Goal: Find specific page/section: Find specific page/section

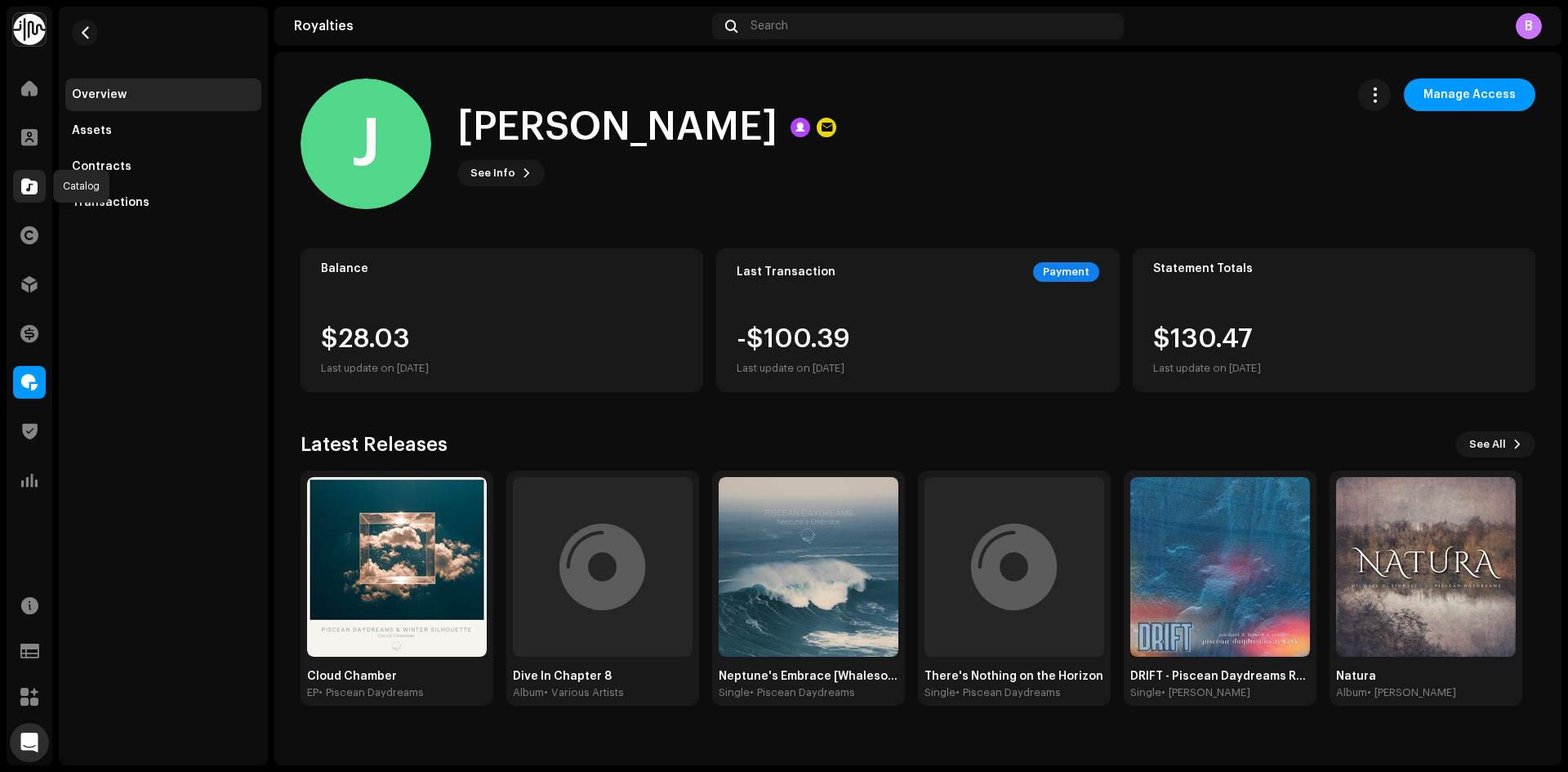
click at [28, 192] on span at bounding box center [29, 186] width 16 height 13
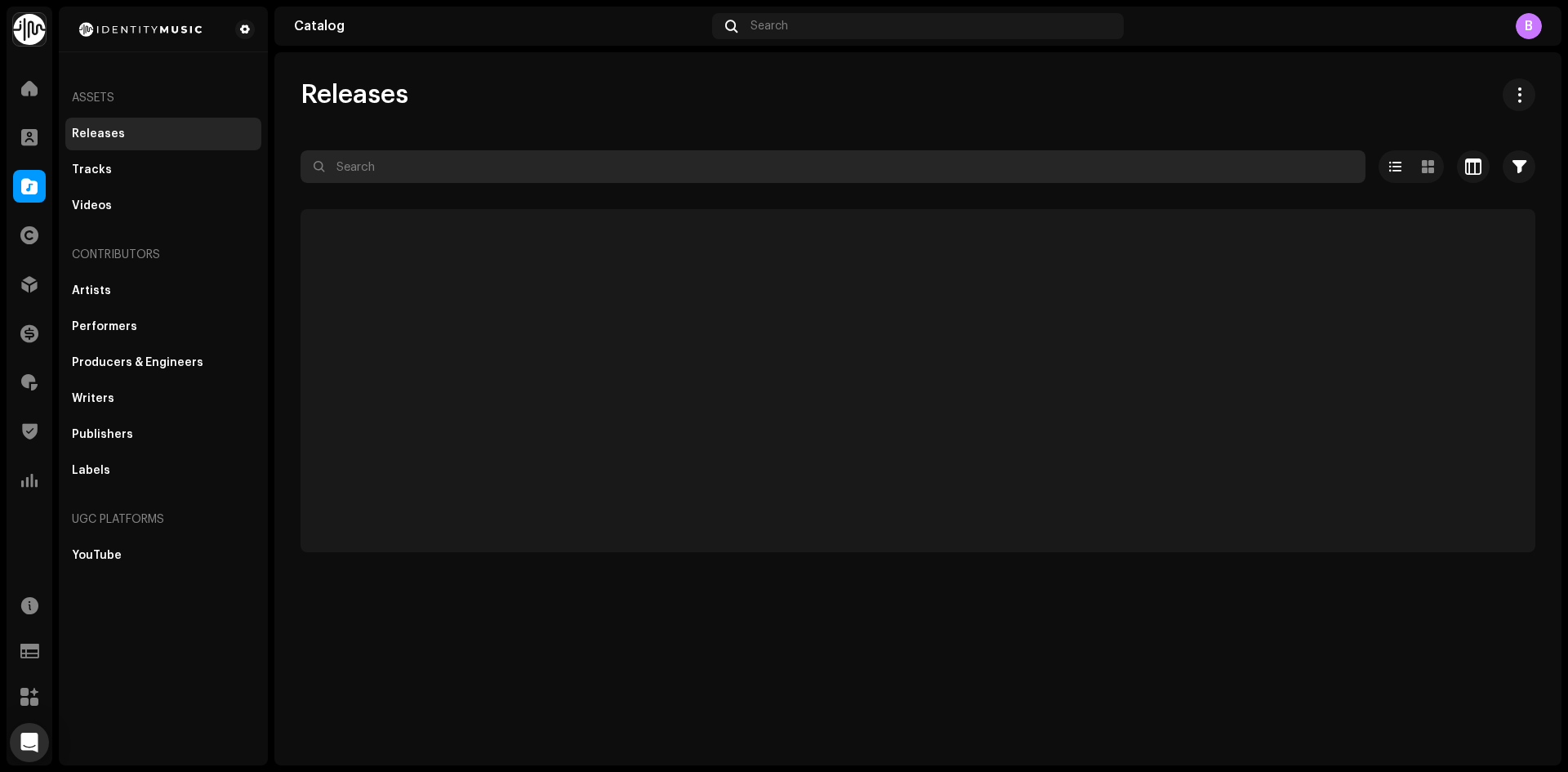
click at [621, 157] on input "text" at bounding box center [833, 166] width 1065 height 33
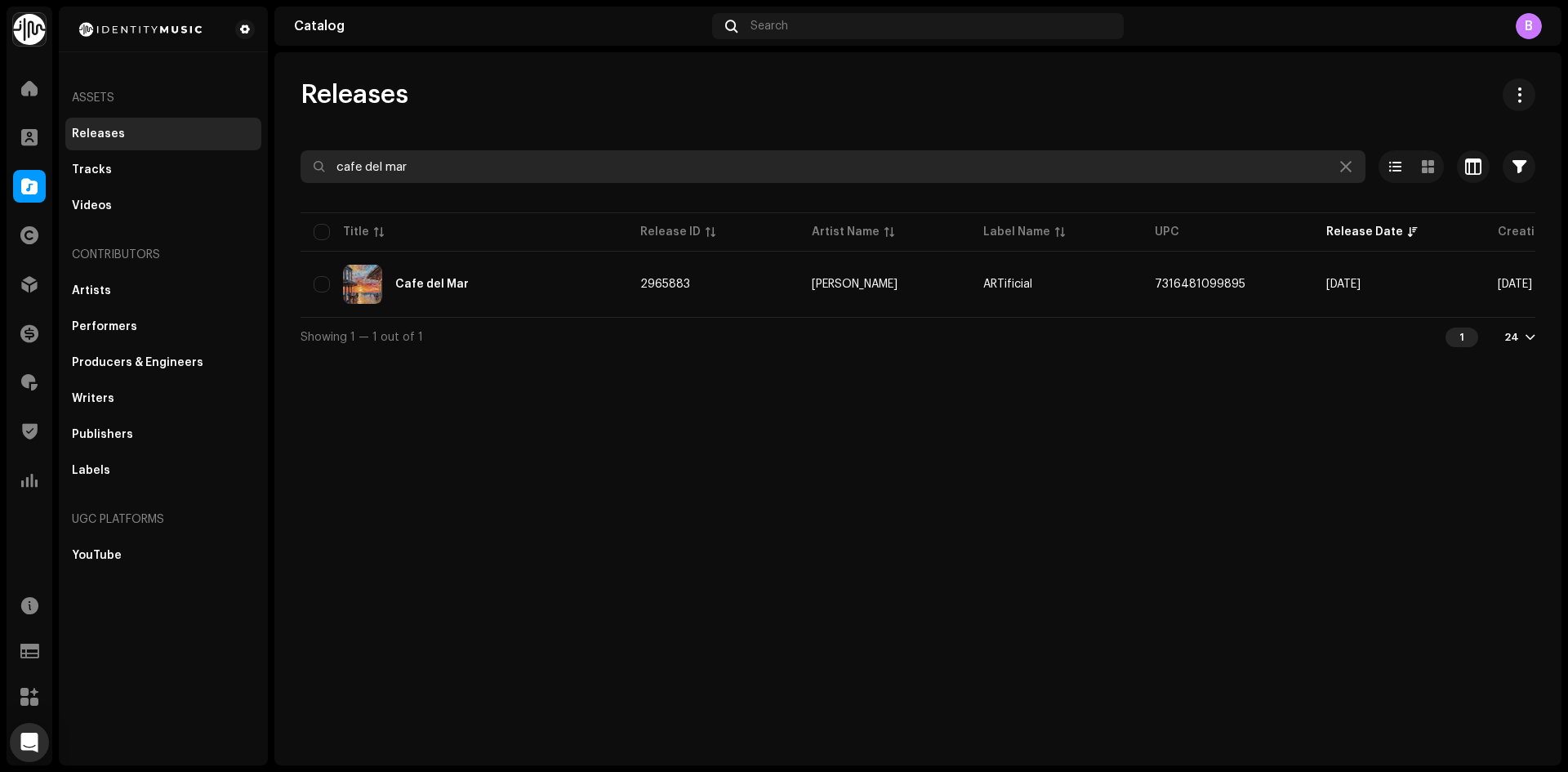
drag, startPoint x: 410, startPoint y: 166, endPoint x: 0, endPoint y: 133, distance: 411.3
click at [0, 133] on div "Identity Music Home Clients Catalog Rights Distribution Finance Royalties Trust…" at bounding box center [784, 386] width 1568 height 772
paste input "Outta my head"
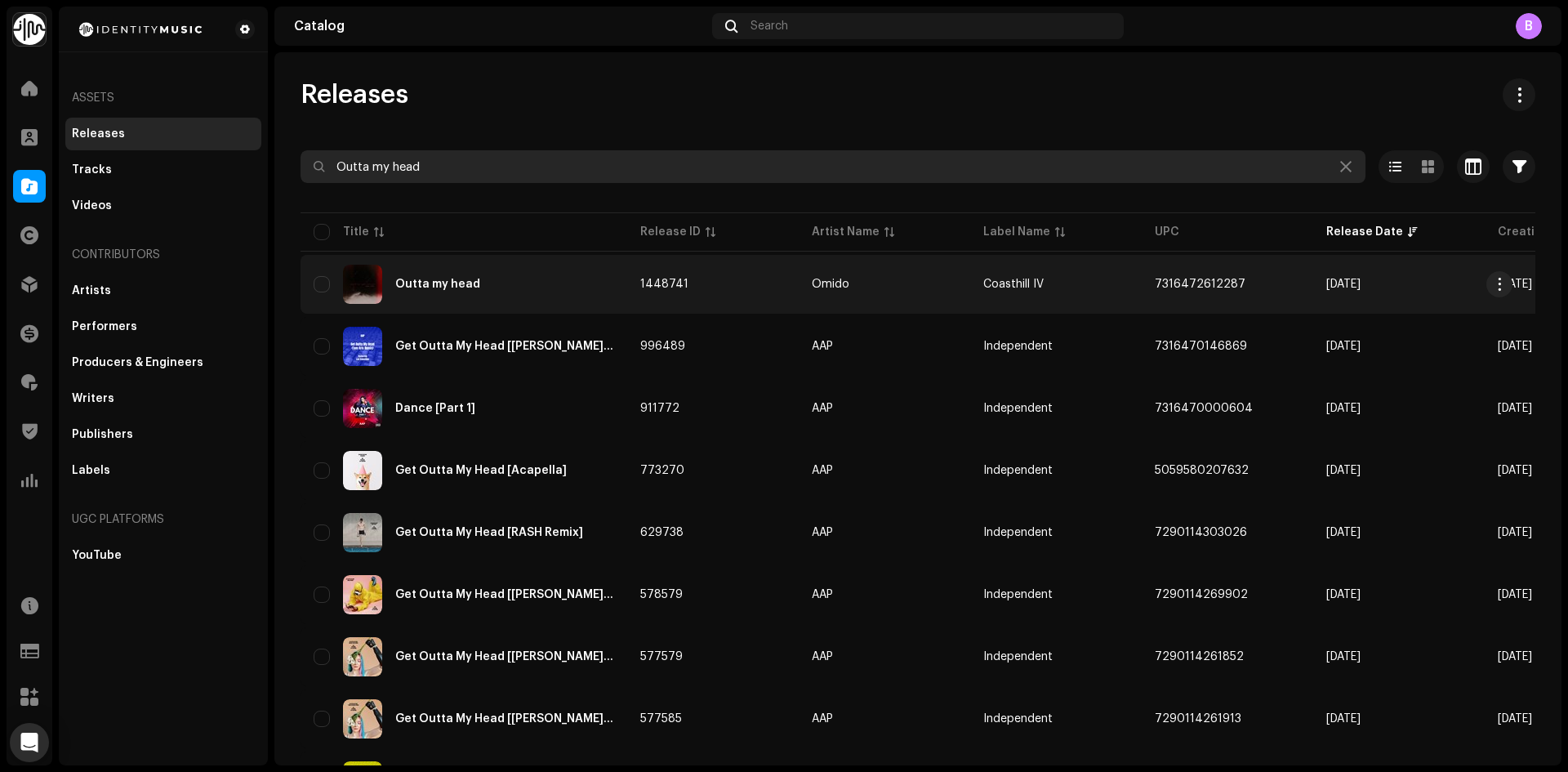
type input "Outta my head"
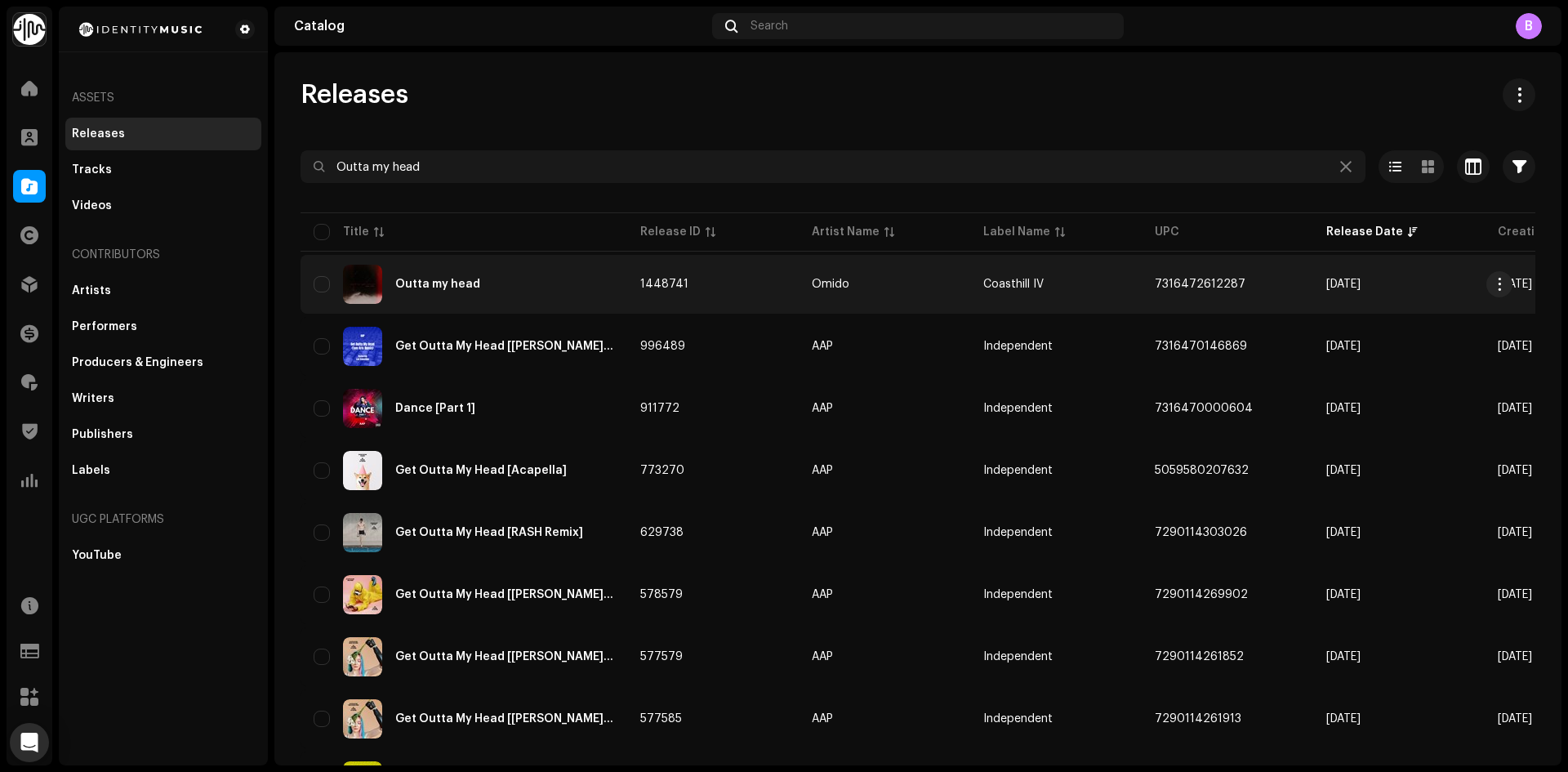
click at [542, 282] on div "Outta my head" at bounding box center [464, 284] width 301 height 39
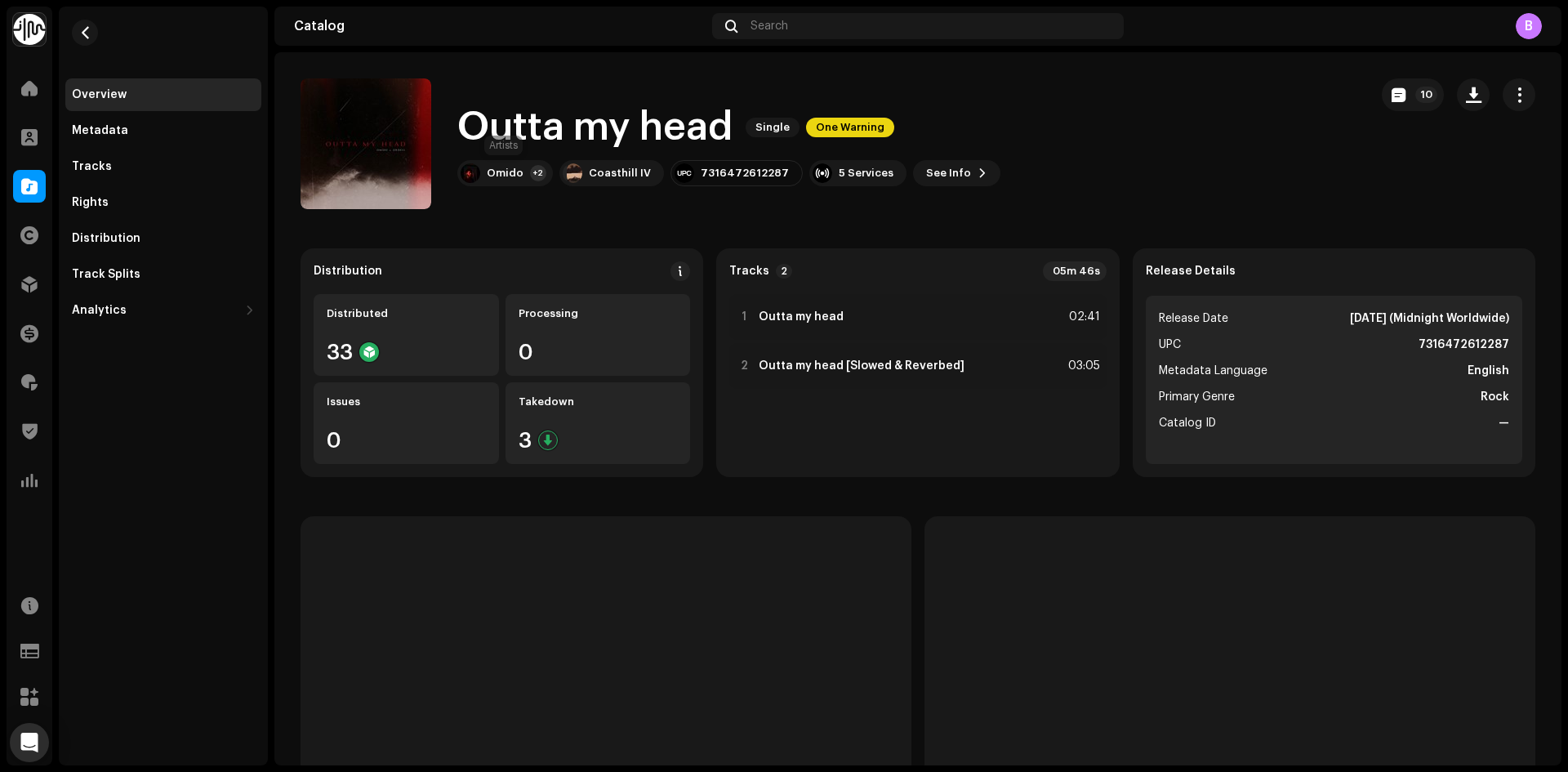
click at [505, 171] on div "Omido" at bounding box center [505, 172] width 37 height 13
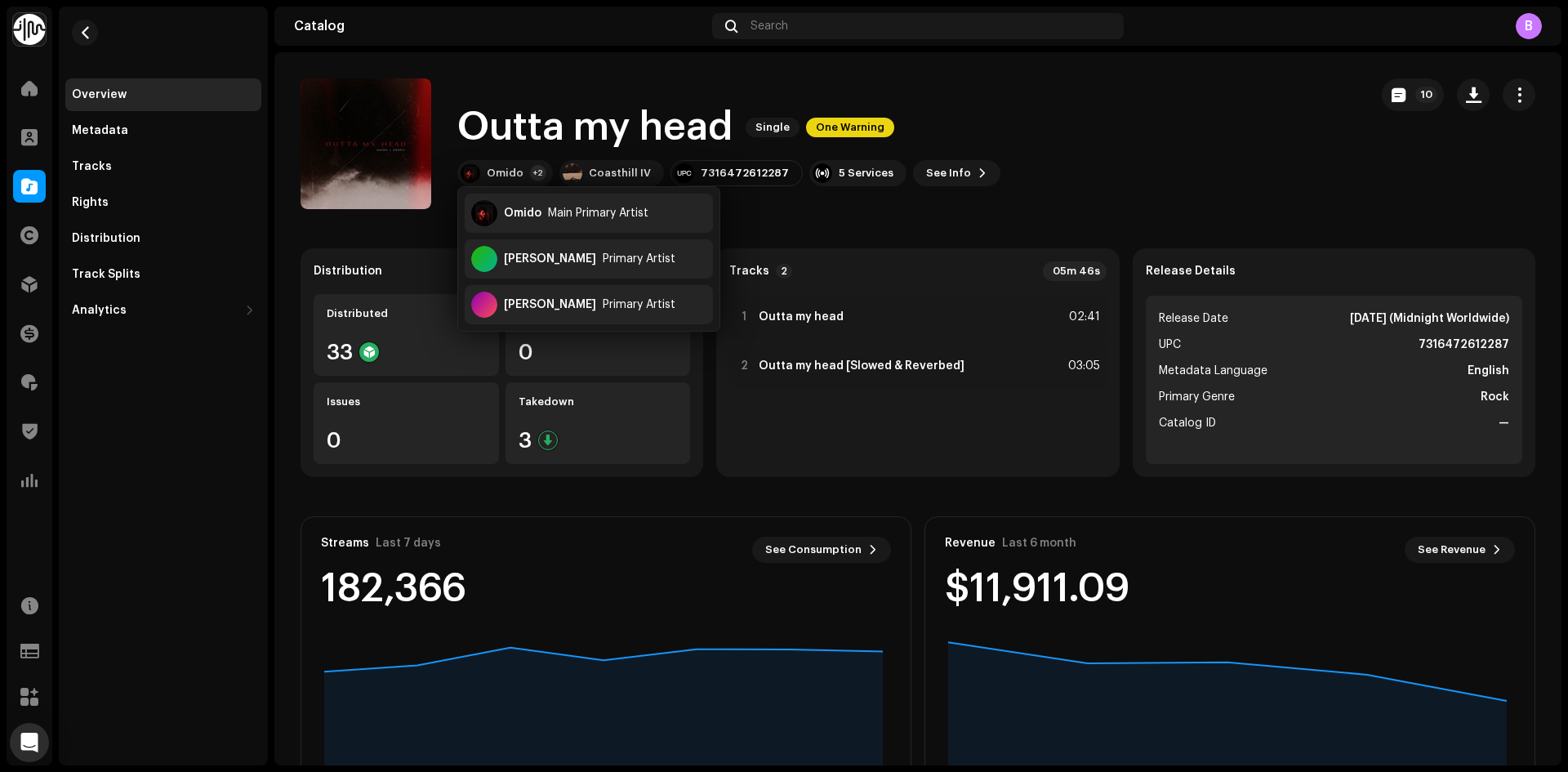
click at [559, 117] on h1 "Outta my head" at bounding box center [595, 128] width 275 height 52
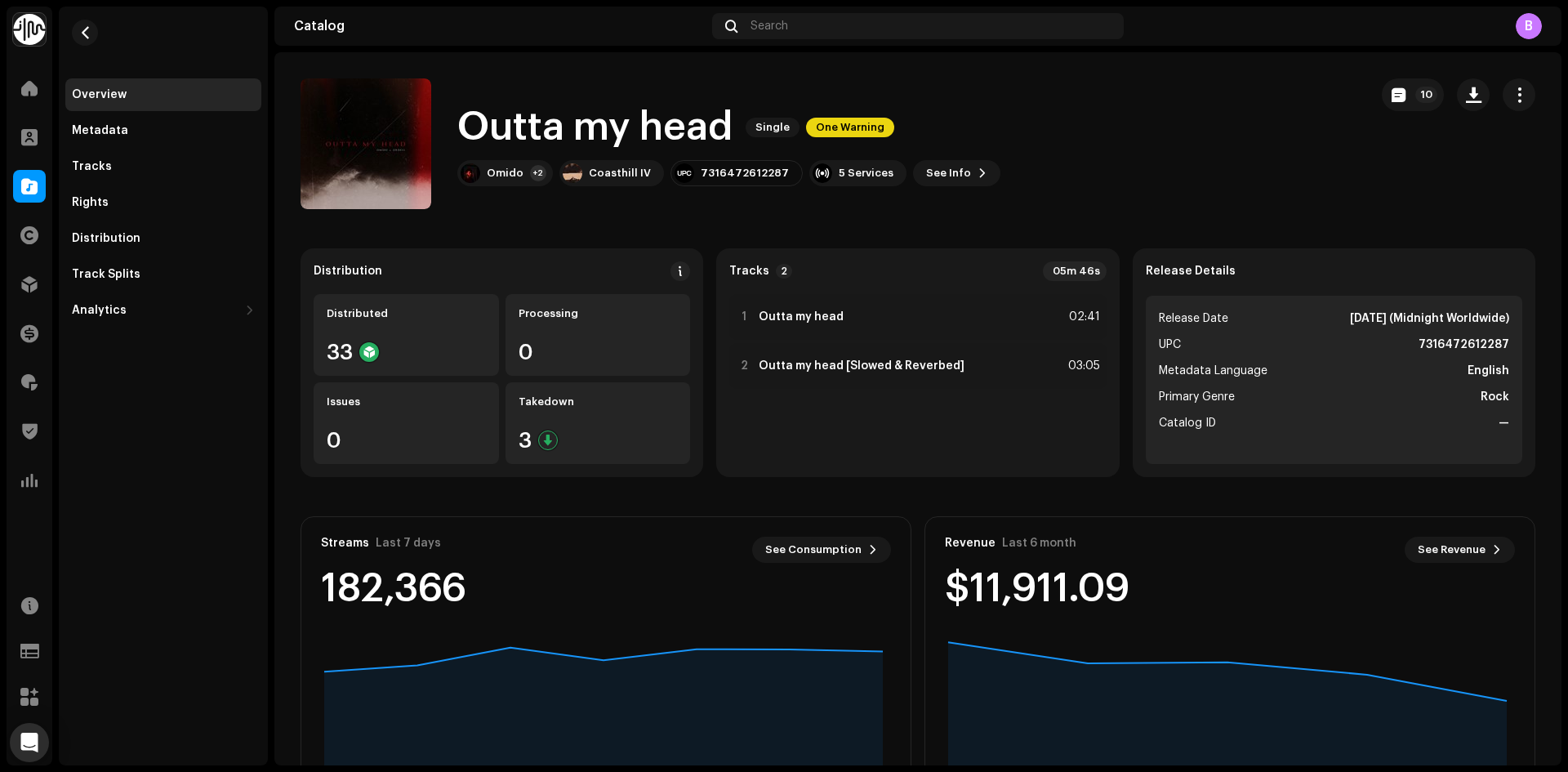
click at [39, 194] on div at bounding box center [29, 186] width 33 height 33
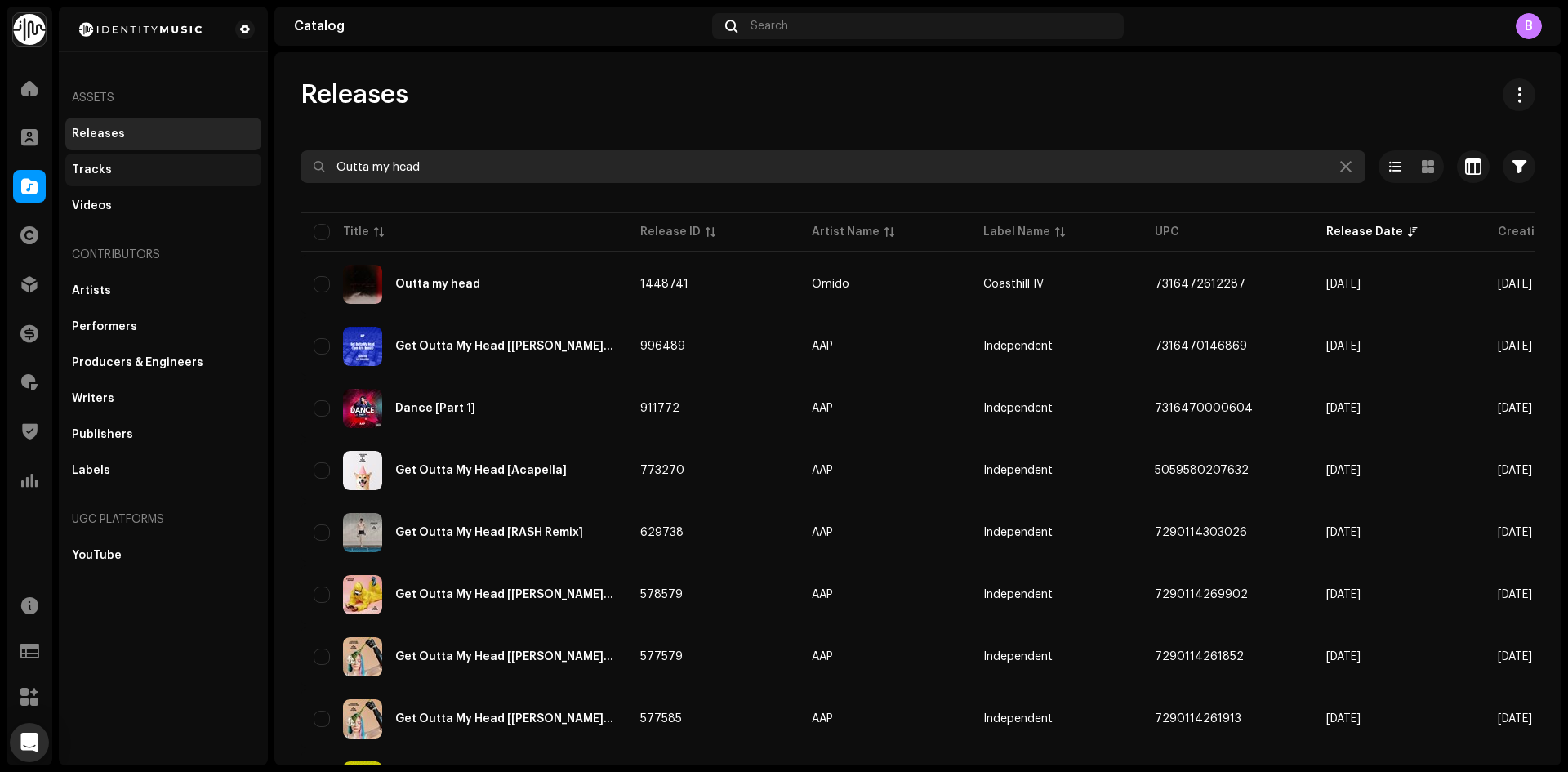
drag, startPoint x: 509, startPoint y: 152, endPoint x: 125, endPoint y: 171, distance: 384.5
click at [132, 171] on div "Identity Music Home Clients Catalog Rights Distribution Finance Royalties Trust…" at bounding box center [784, 386] width 1568 height 772
paste input "Silverline"
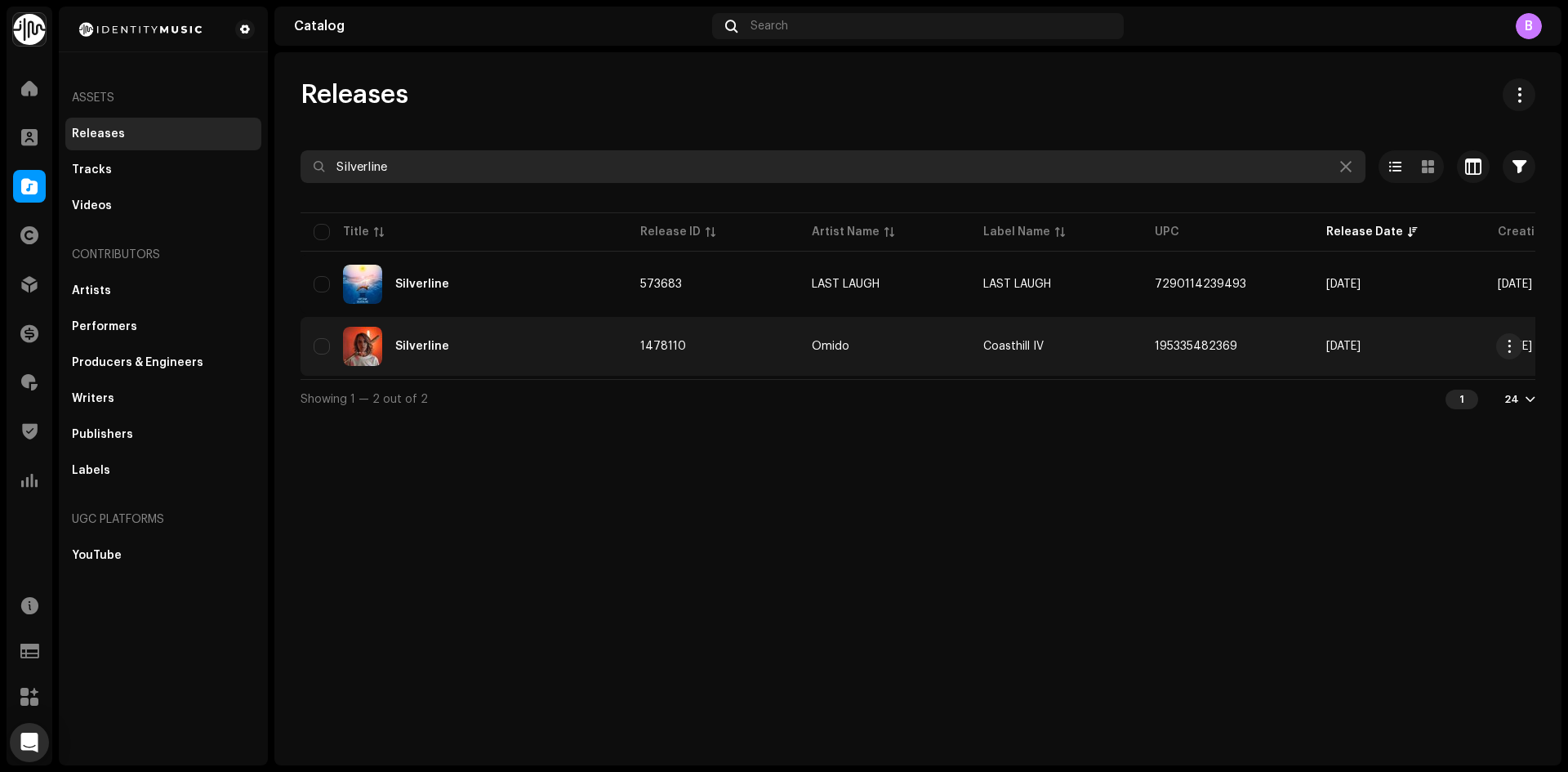
type input "Silverline"
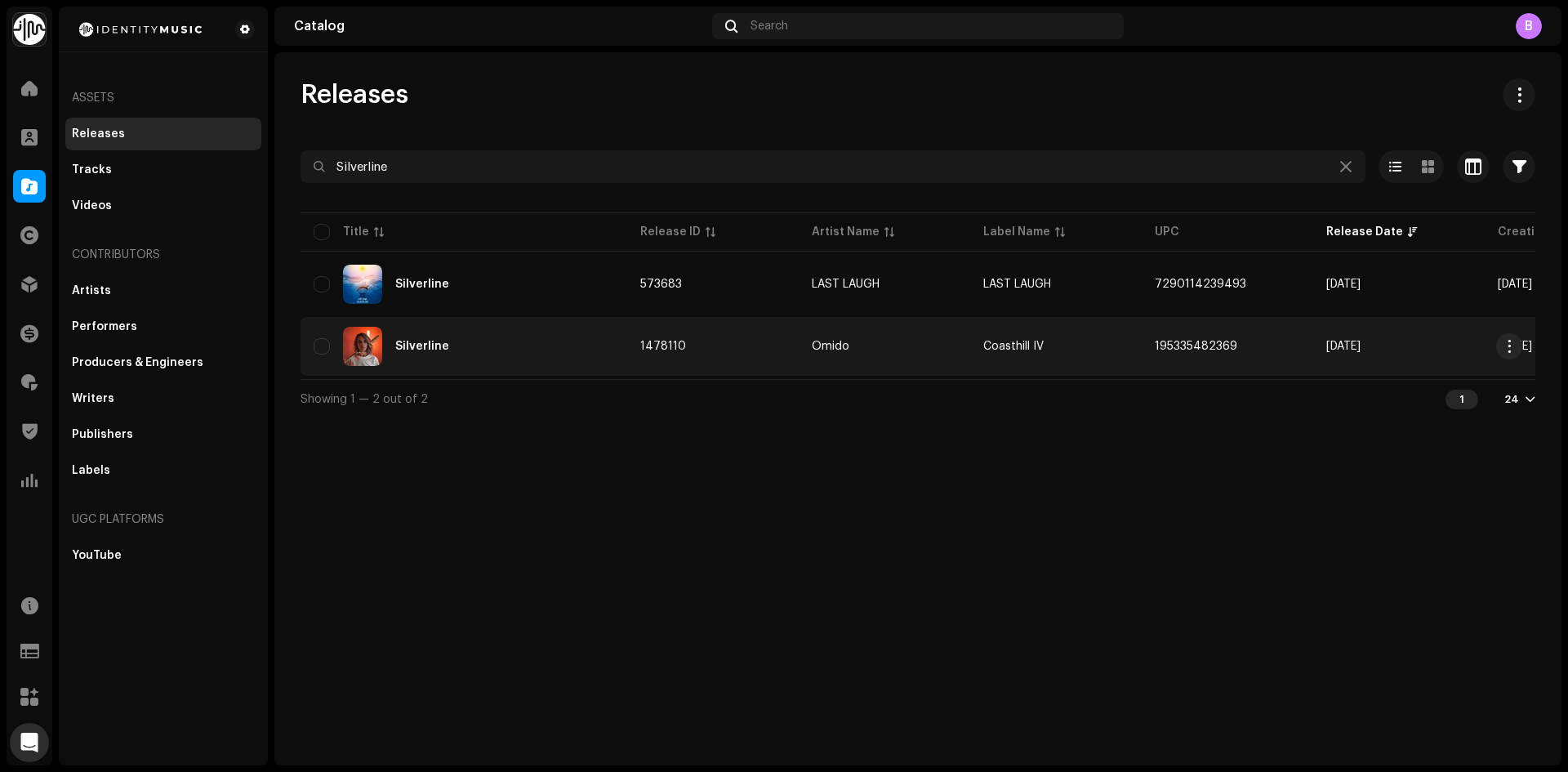
click at [566, 337] on div "Silverline" at bounding box center [464, 346] width 301 height 39
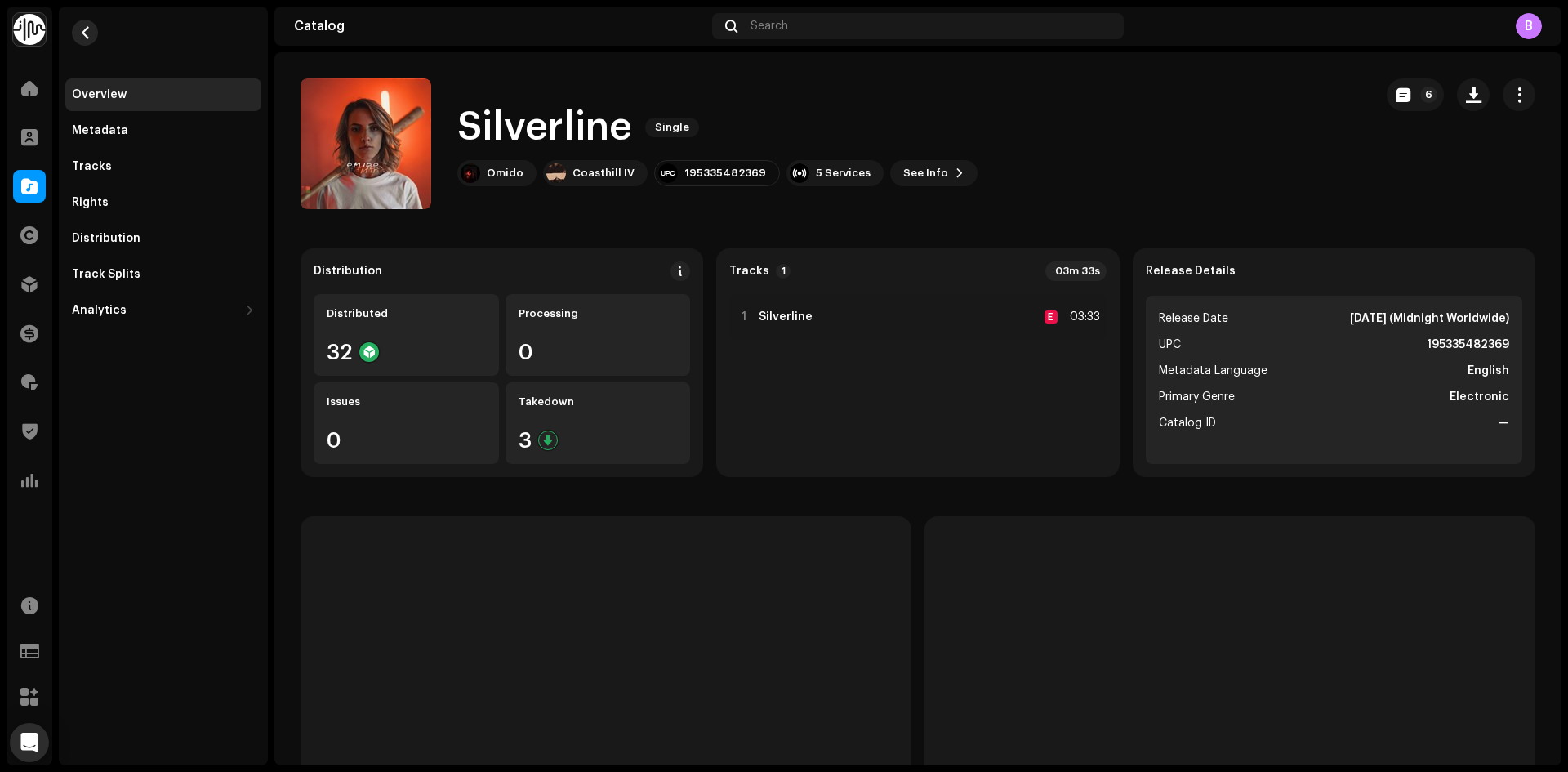
click at [89, 30] on span "button" at bounding box center [85, 32] width 13 height 13
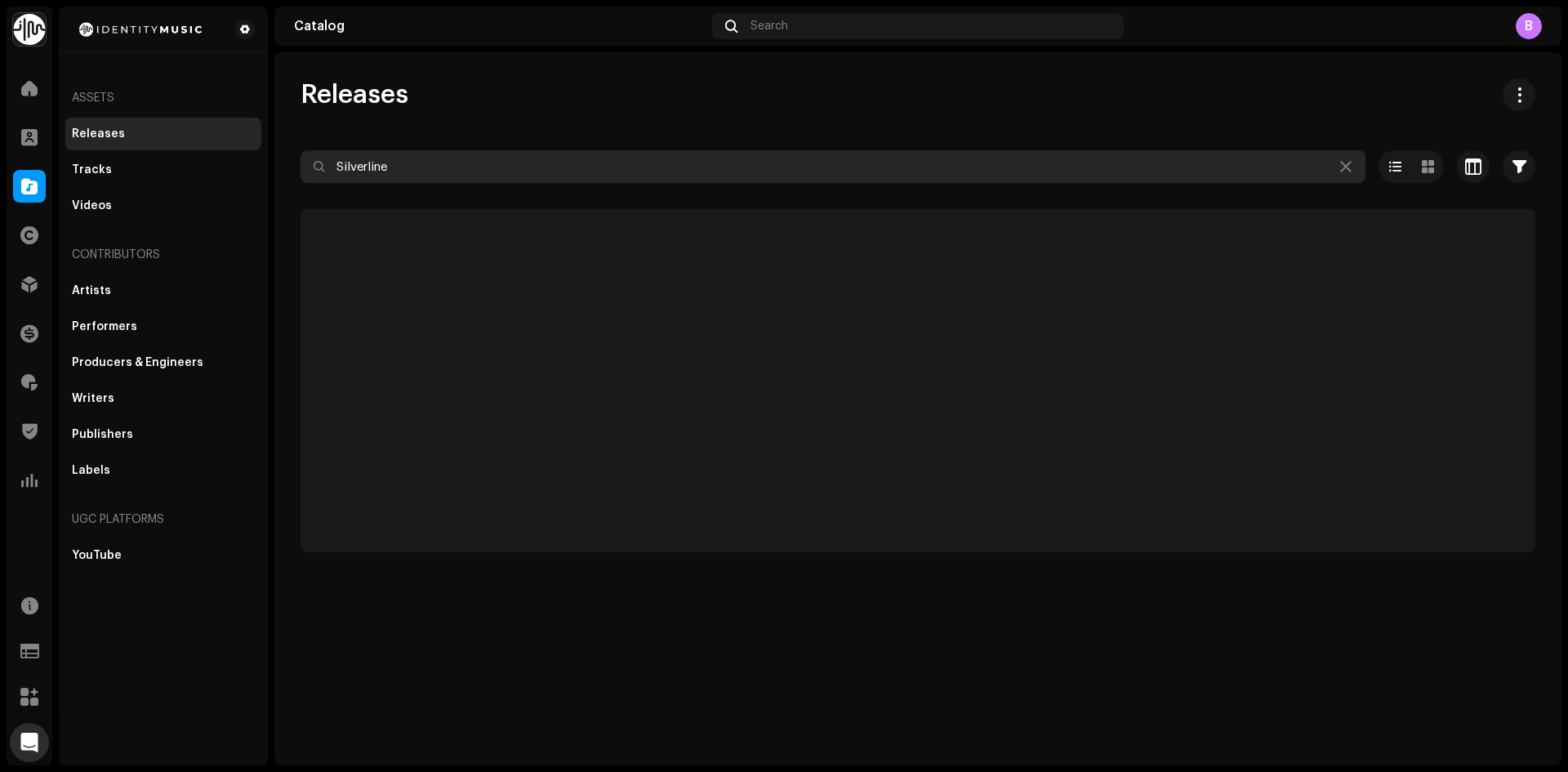
drag, startPoint x: 15, startPoint y: 168, endPoint x: 0, endPoint y: 185, distance: 22.7
click at [0, 178] on div "Identity Music Home Clients Catalog Rights Distribution Finance Royalties Trust…" at bounding box center [784, 386] width 1568 height 772
paste input "A Girl Called Jazz"
type input "A Girl Called Jazz"
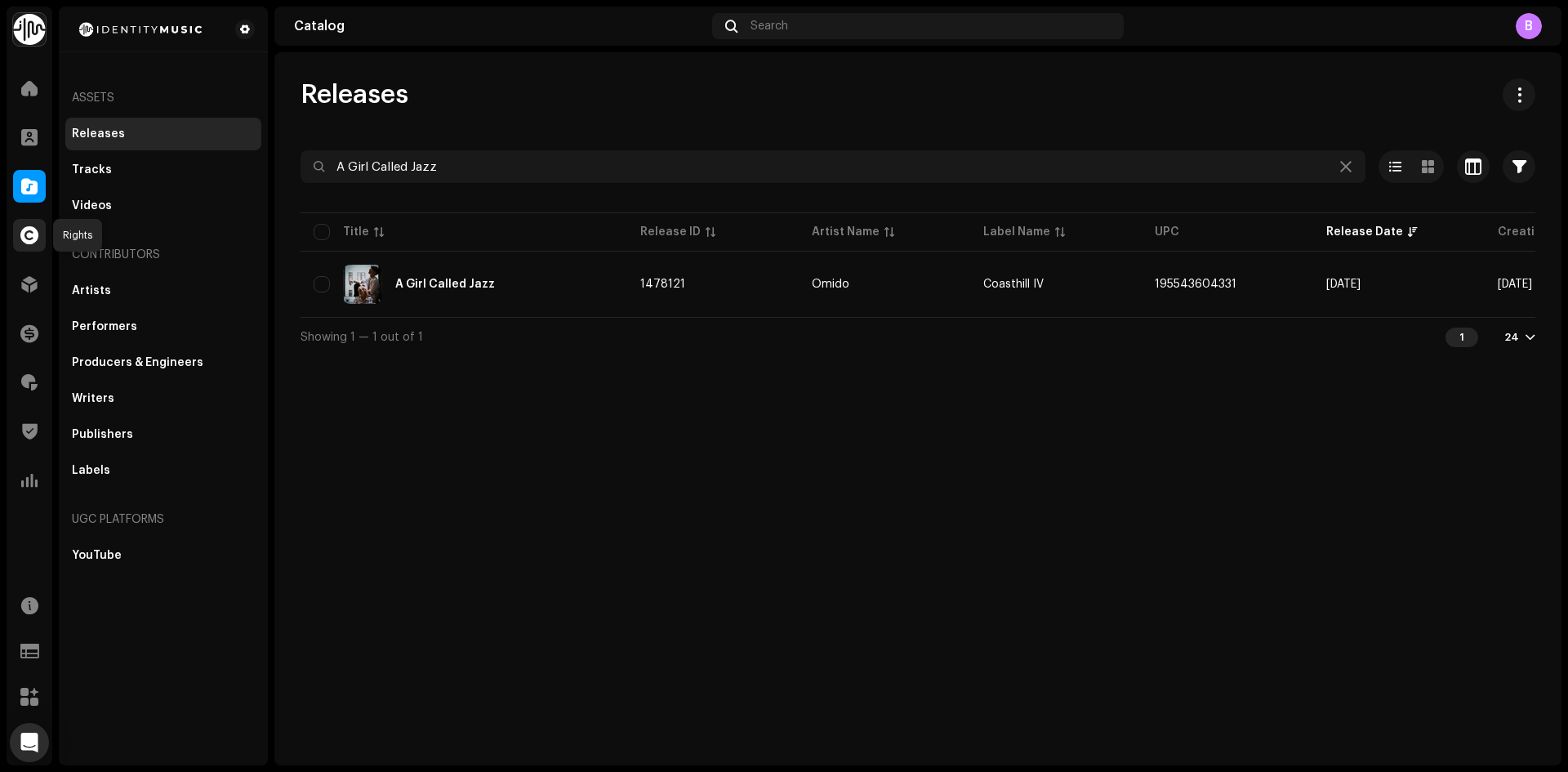
click at [35, 240] on span at bounding box center [29, 235] width 18 height 13
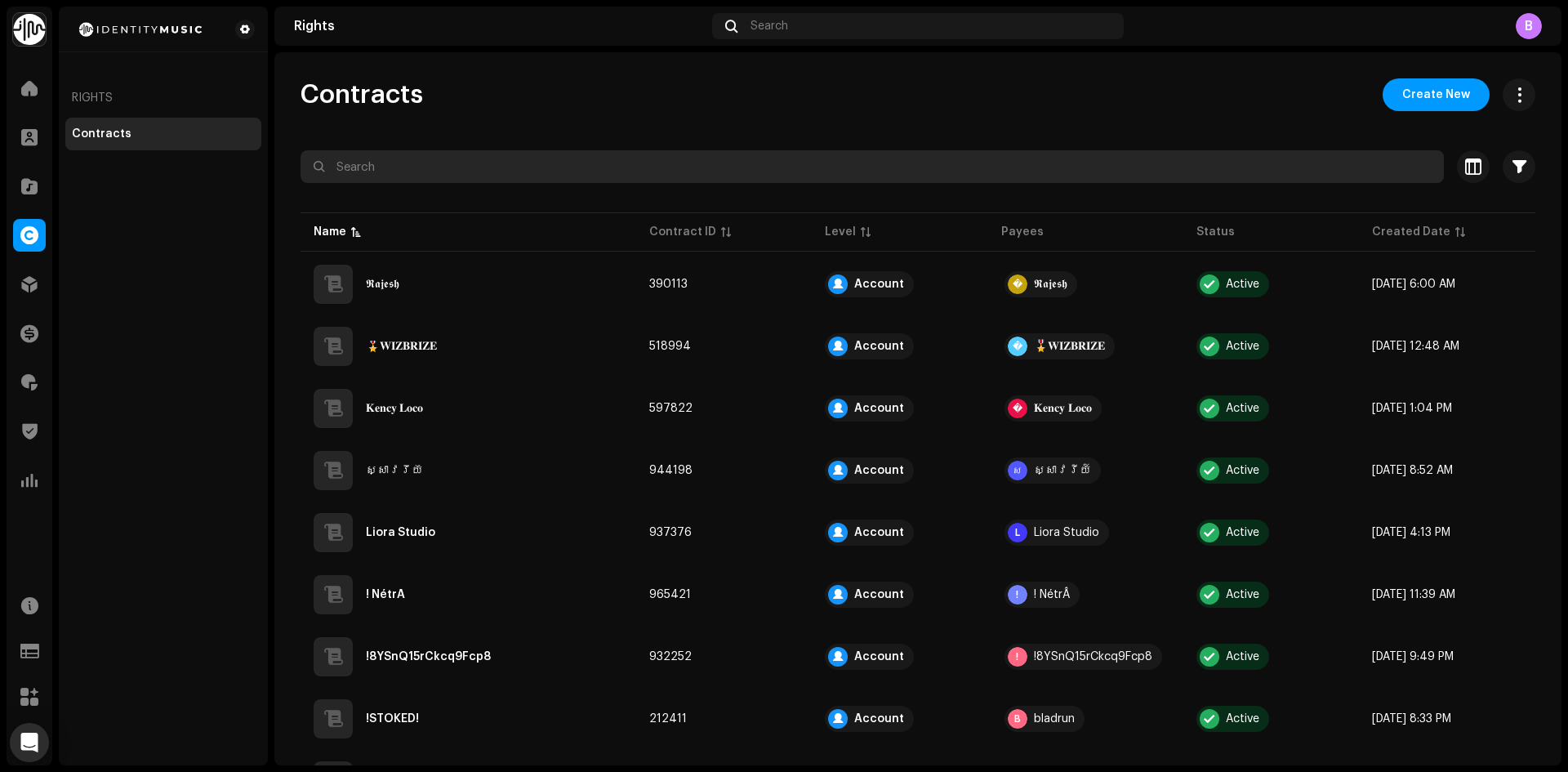
click at [389, 150] on input "text" at bounding box center [872, 166] width 1143 height 33
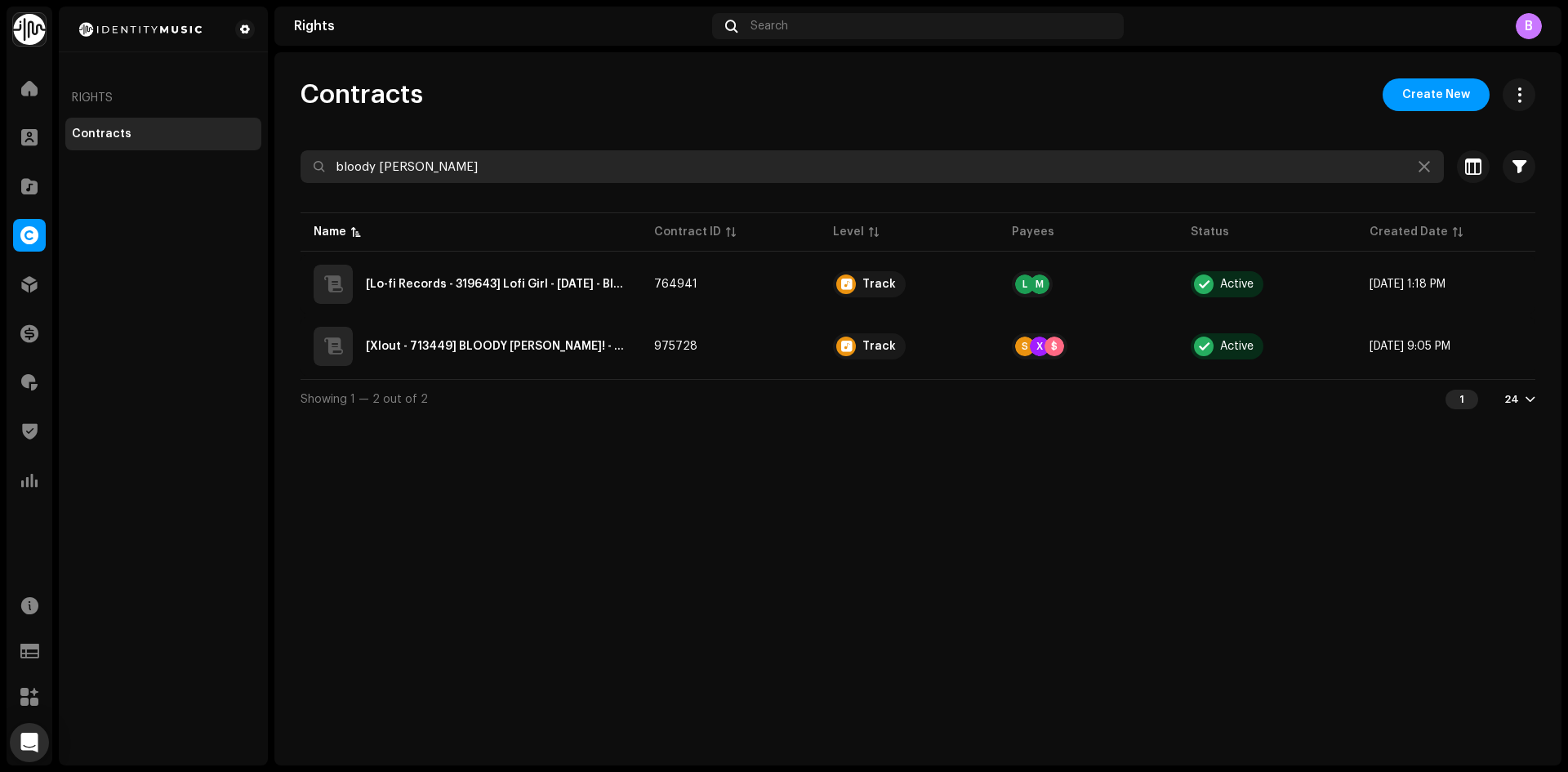
drag, startPoint x: 429, startPoint y: 168, endPoint x: 345, endPoint y: 189, distance: 86.6
click at [345, 189] on re-o-filter-bar "bloody mary Selected 0 Select all Options Filters Contract Level Account Artist…" at bounding box center [918, 180] width 1234 height 59
type input "b"
type input "xlout"
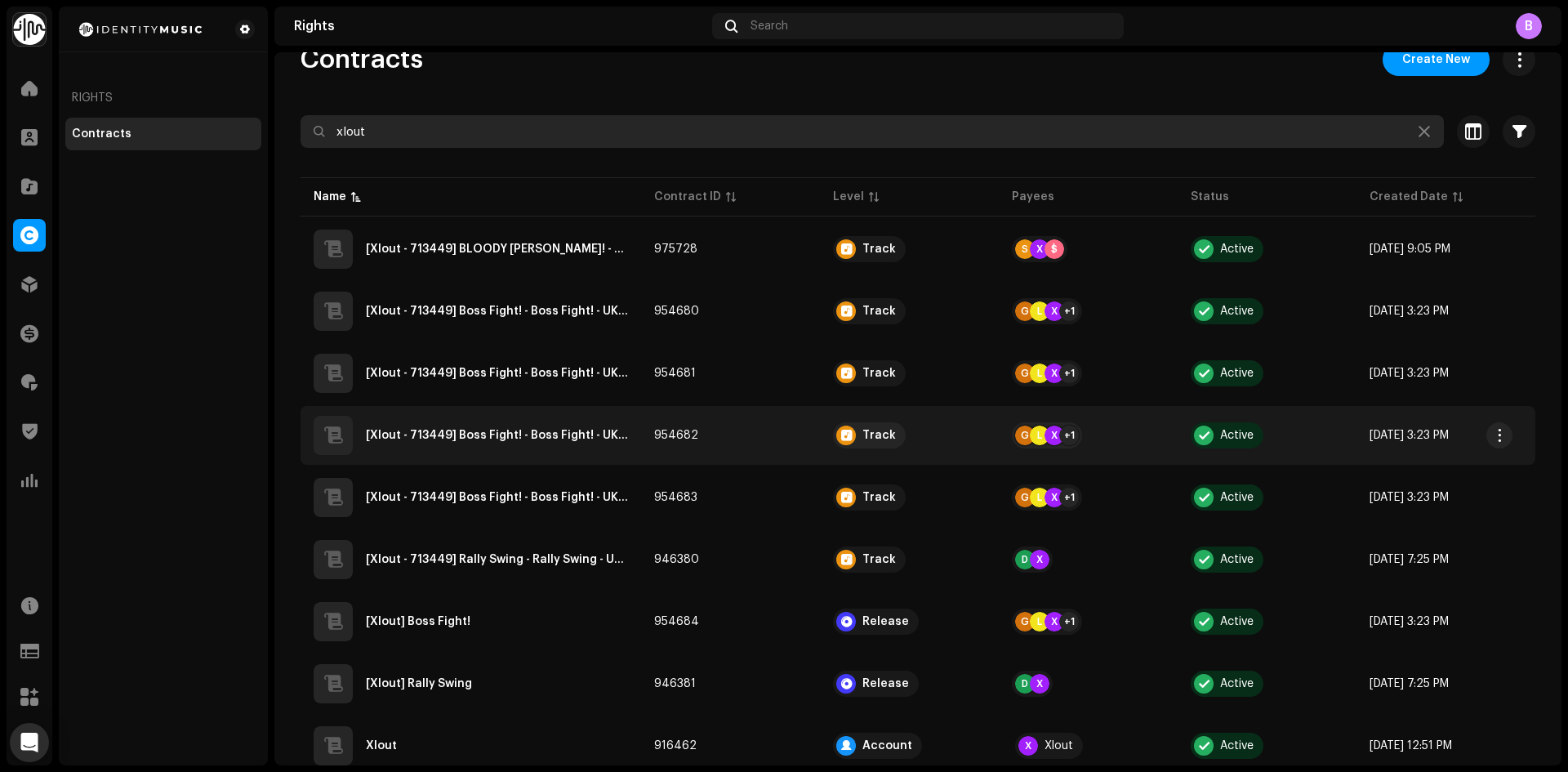
scroll to position [6, 0]
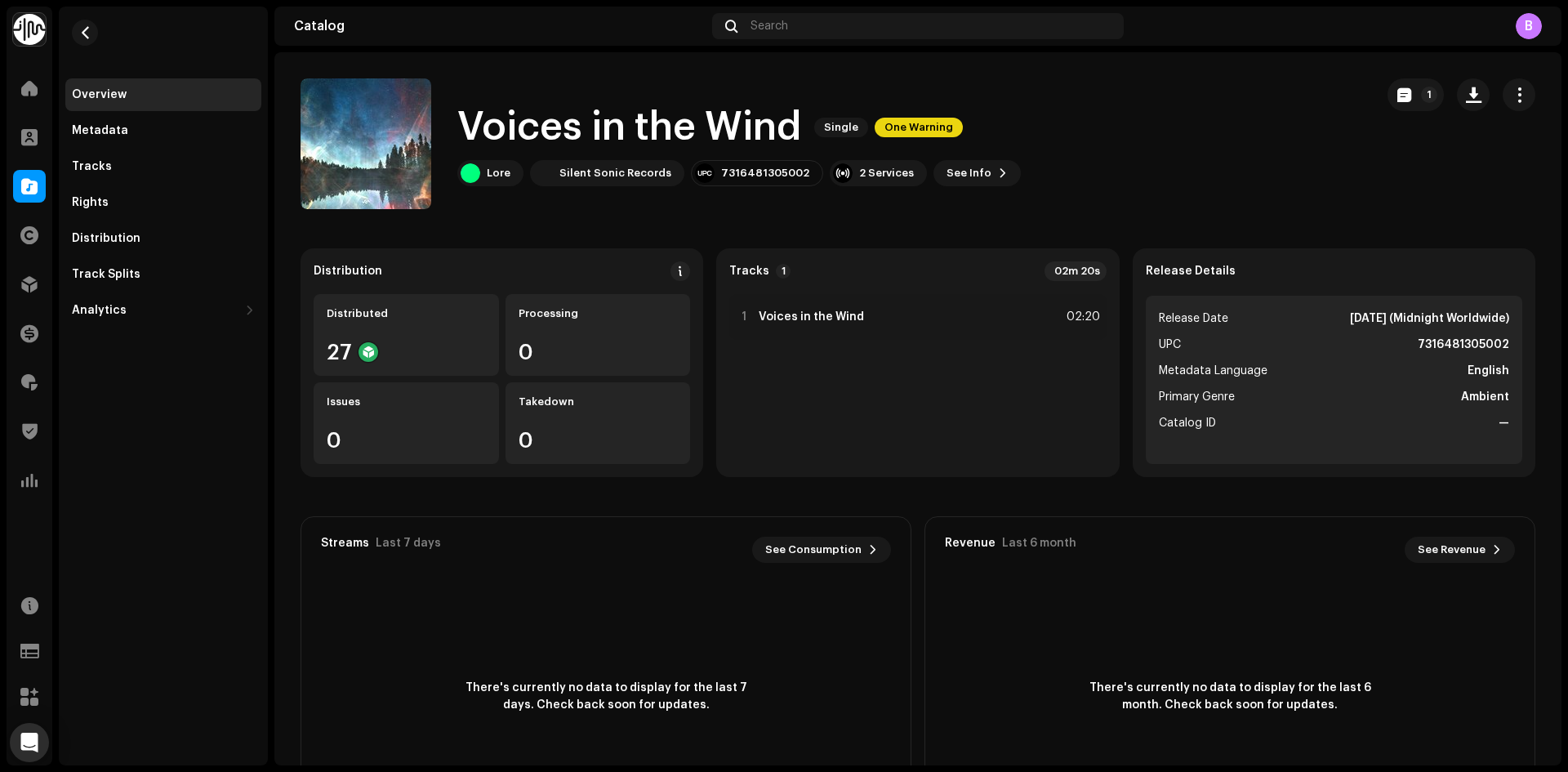
click at [616, 14] on div "Catalog Search B" at bounding box center [918, 26] width 1287 height 39
click at [632, 110] on h1 "Voices in the Wind" at bounding box center [629, 128] width 344 height 52
click at [626, 118] on h1 "Voices in the Wind" at bounding box center [629, 128] width 344 height 52
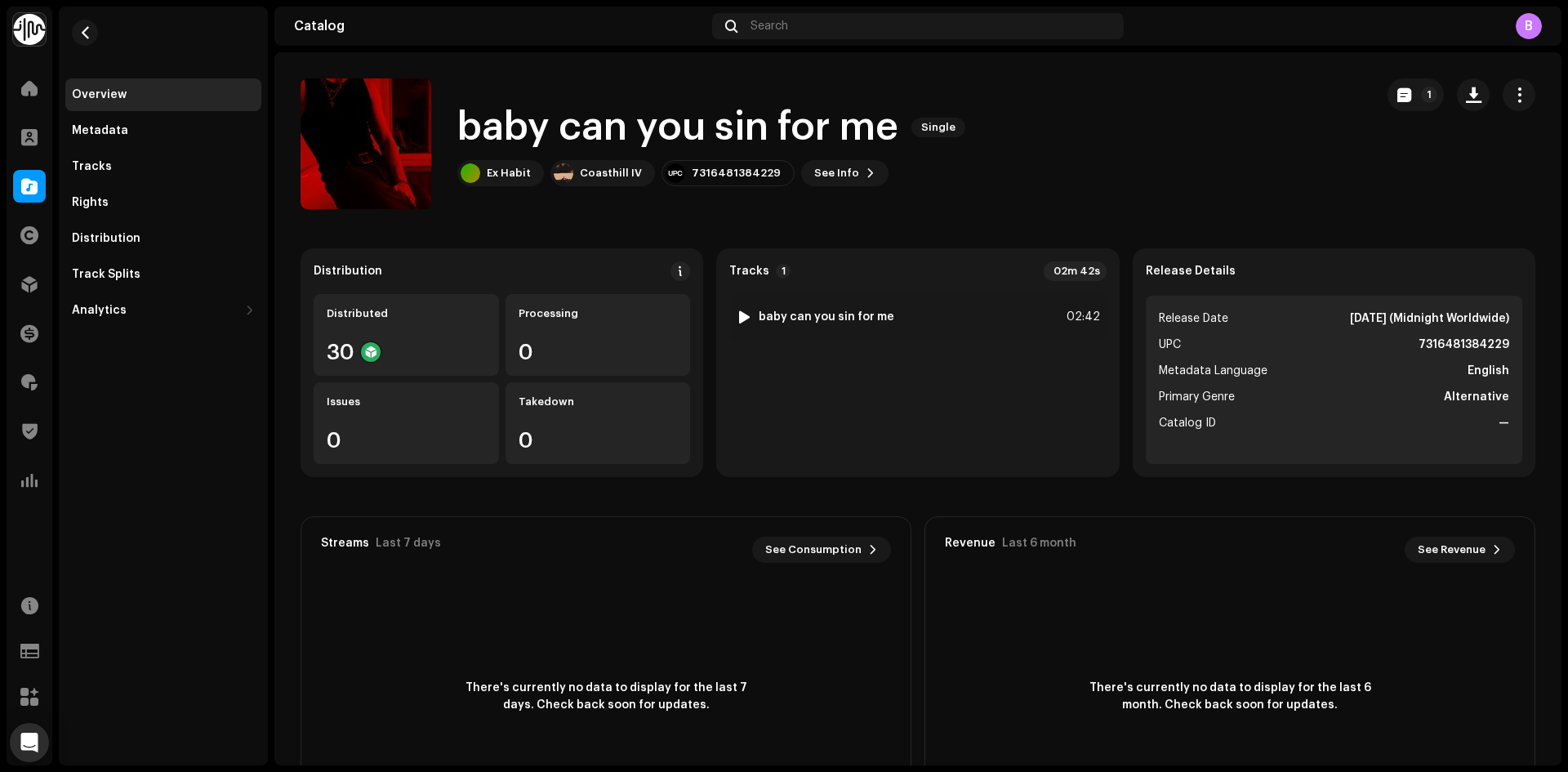
drag, startPoint x: 744, startPoint y: 323, endPoint x: 737, endPoint y: 212, distance: 111.2
click at [737, 212] on catalog-releases-details-overview "baby can you sin for me Single 1 baby can you sin for me Single Ex Habit Coasth…" at bounding box center [918, 460] width 1287 height 817
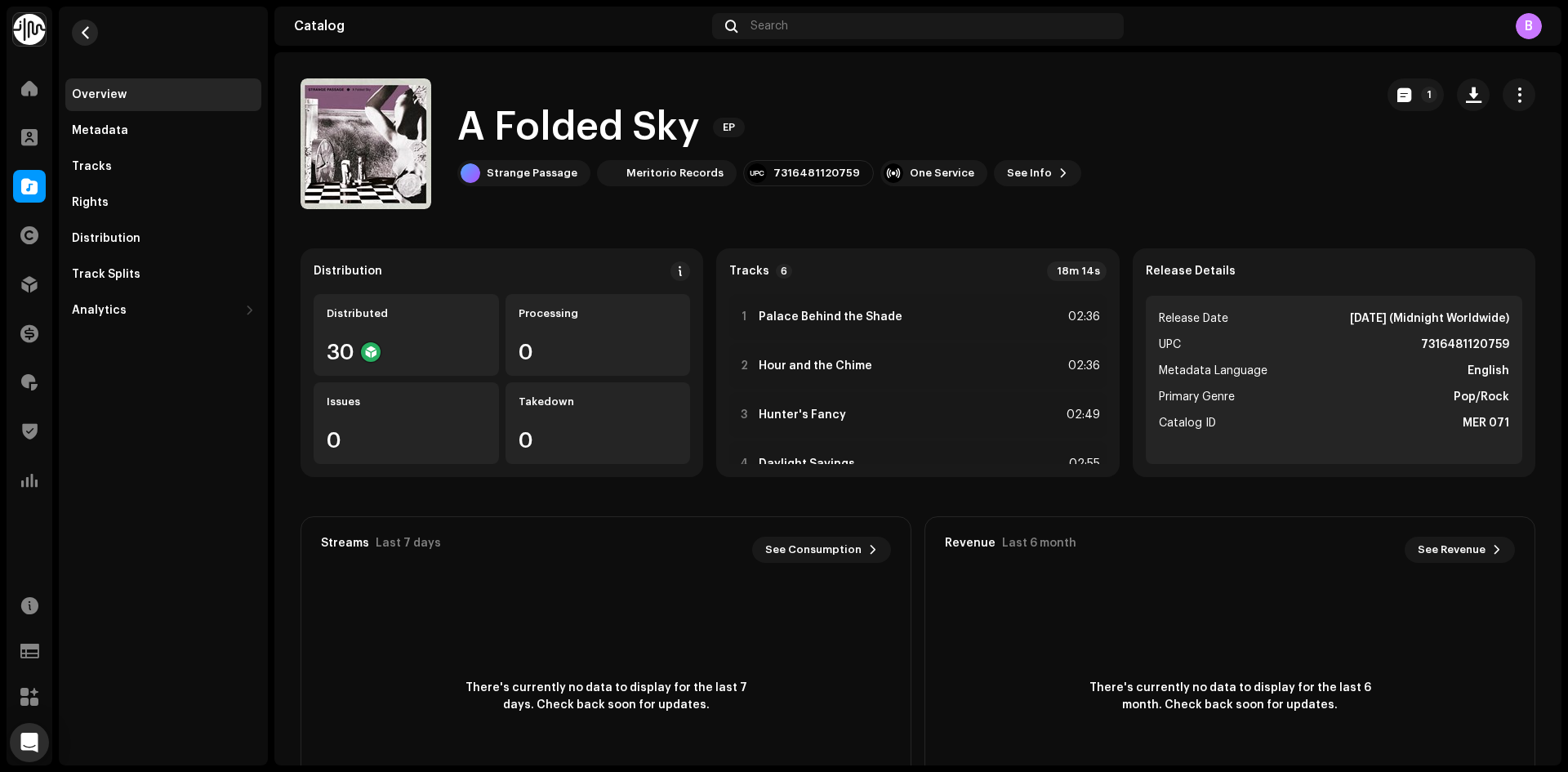
click at [91, 32] on button "button" at bounding box center [84, 32] width 26 height 26
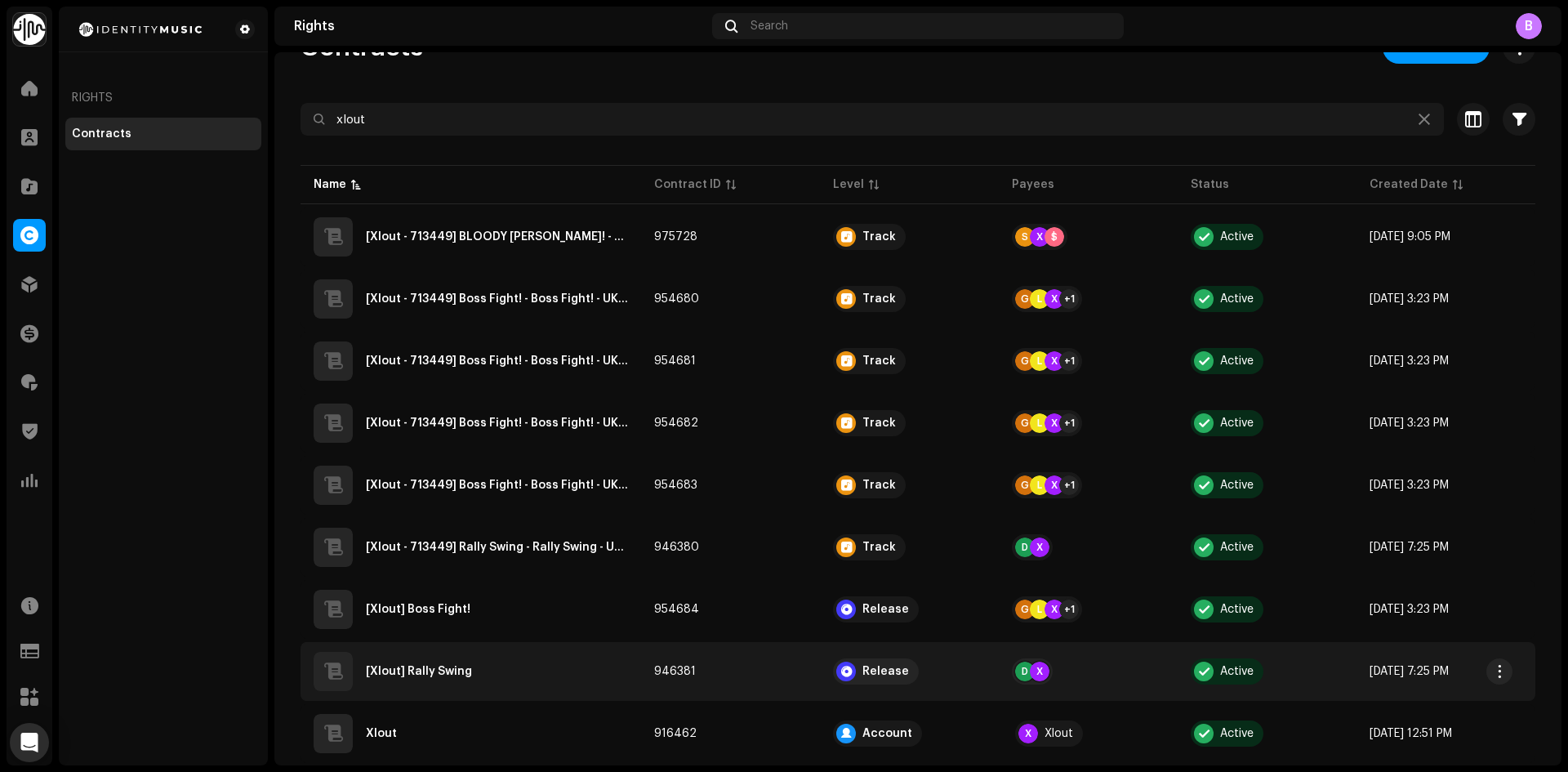
scroll to position [87, 0]
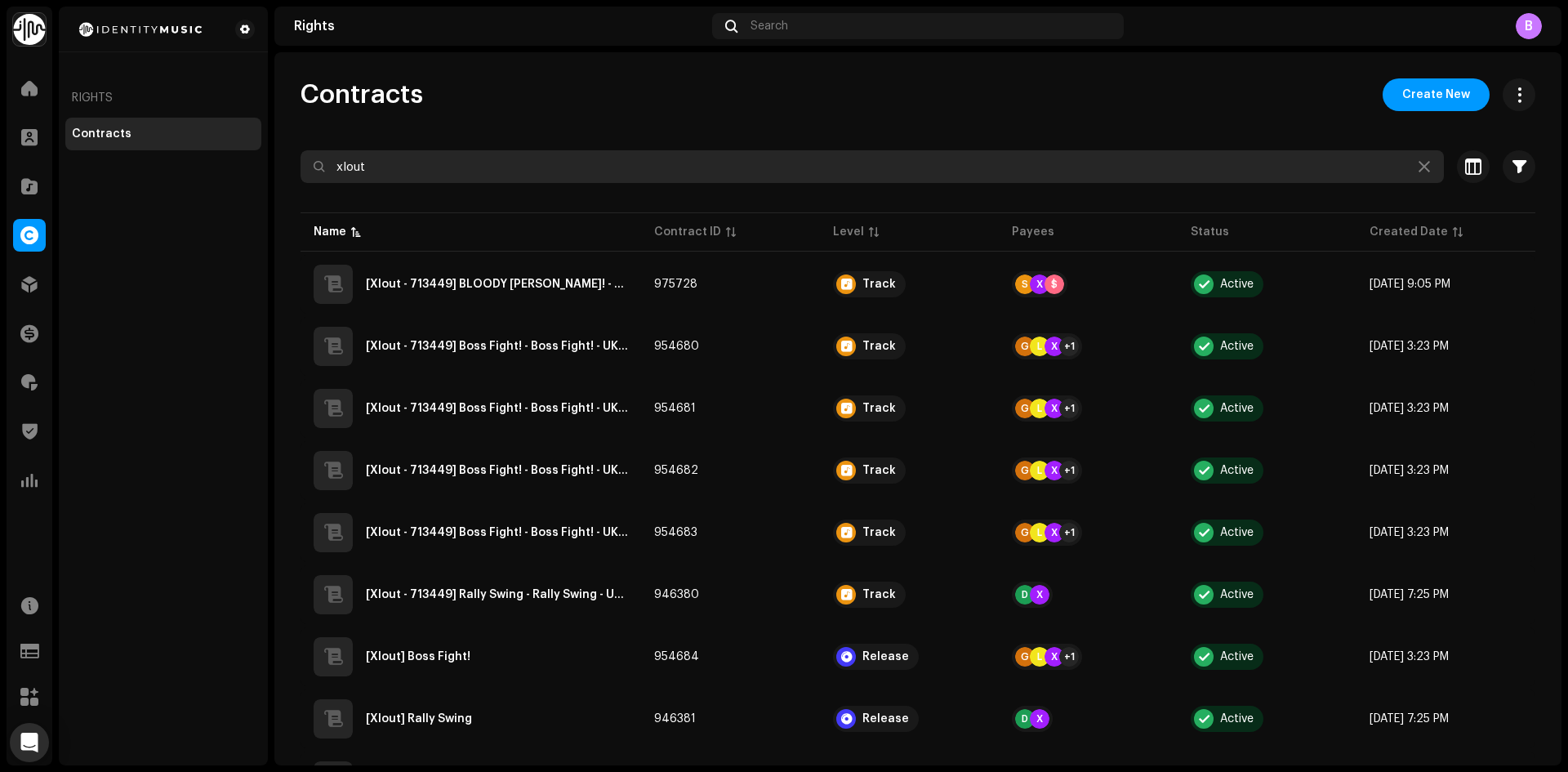
drag, startPoint x: 463, startPoint y: 171, endPoint x: 271, endPoint y: 162, distance: 192.2
click at [271, 162] on div "Identity Music Home Clients Catalog Rights Distribution Finance Royalties Trust…" at bounding box center [784, 386] width 1568 height 772
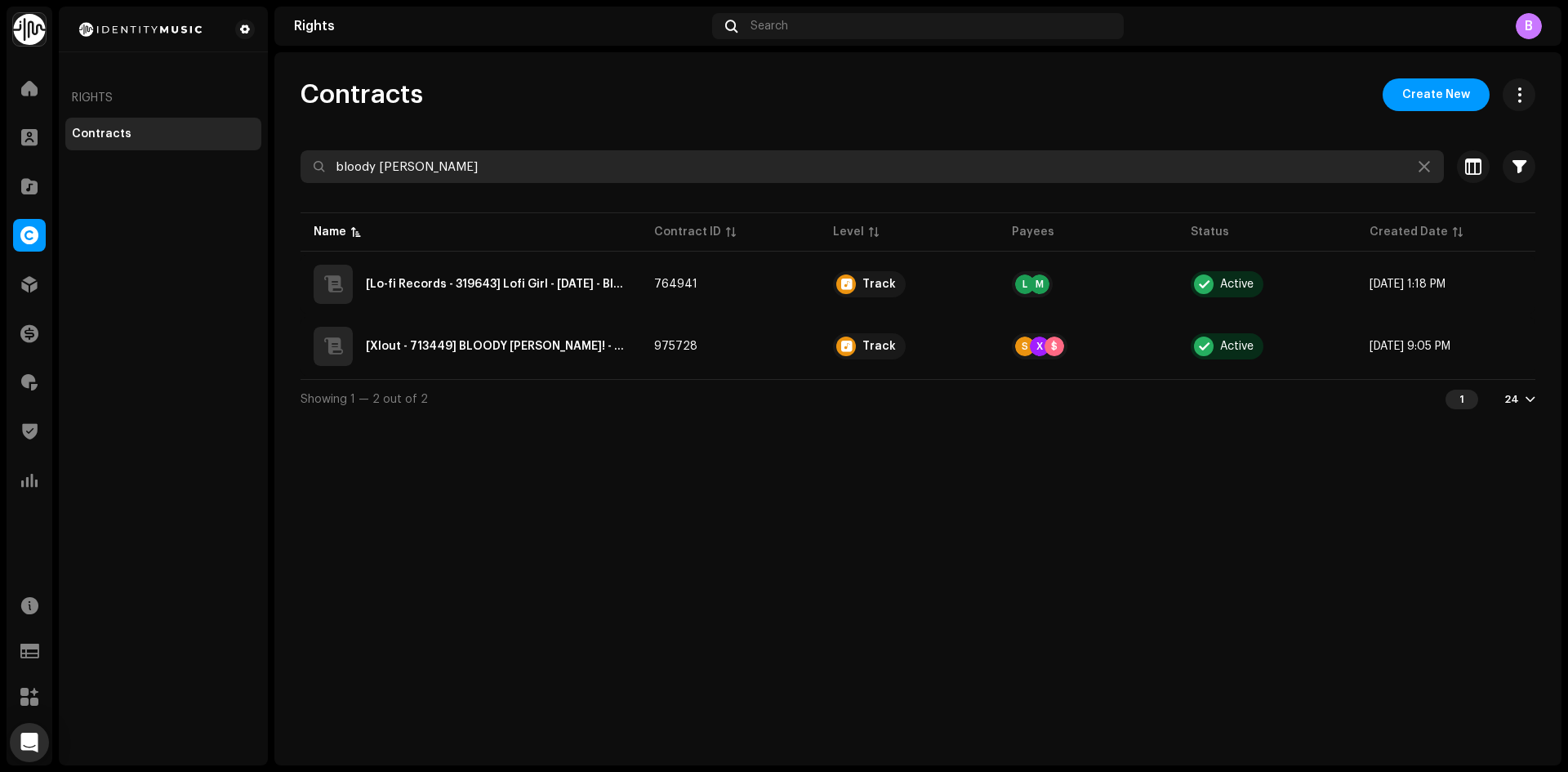
type input "bloody [PERSON_NAME]"
drag, startPoint x: 502, startPoint y: 167, endPoint x: 271, endPoint y: 144, distance: 232.1
click at [271, 144] on div "Identity Music Home Clients Catalog Rights Distribution Finance Royalties Trust…" at bounding box center [784, 386] width 1568 height 772
click at [451, 166] on input "bloody [PERSON_NAME]" at bounding box center [872, 166] width 1143 height 33
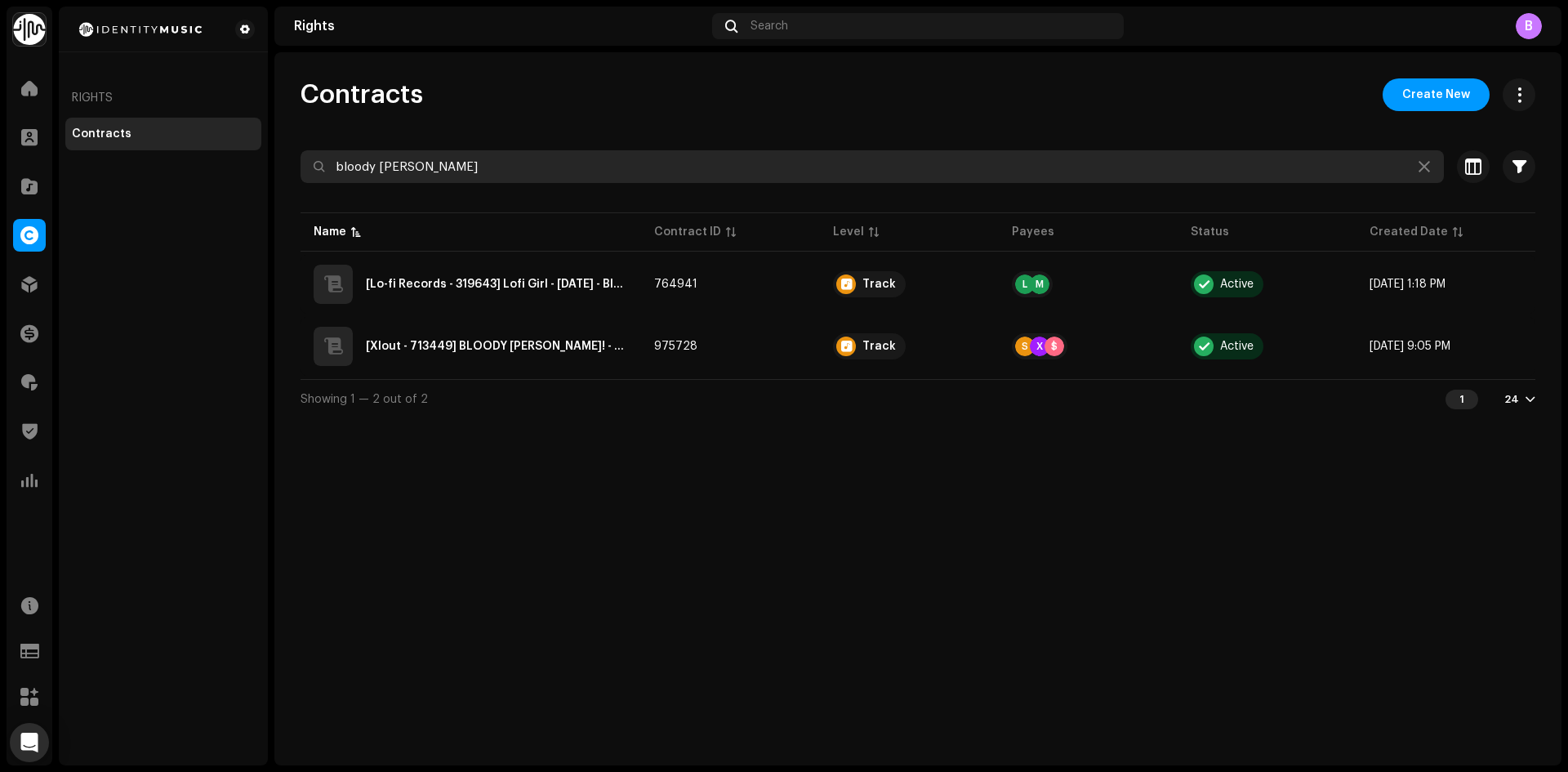
click at [451, 166] on input "bloody [PERSON_NAME]" at bounding box center [872, 166] width 1143 height 33
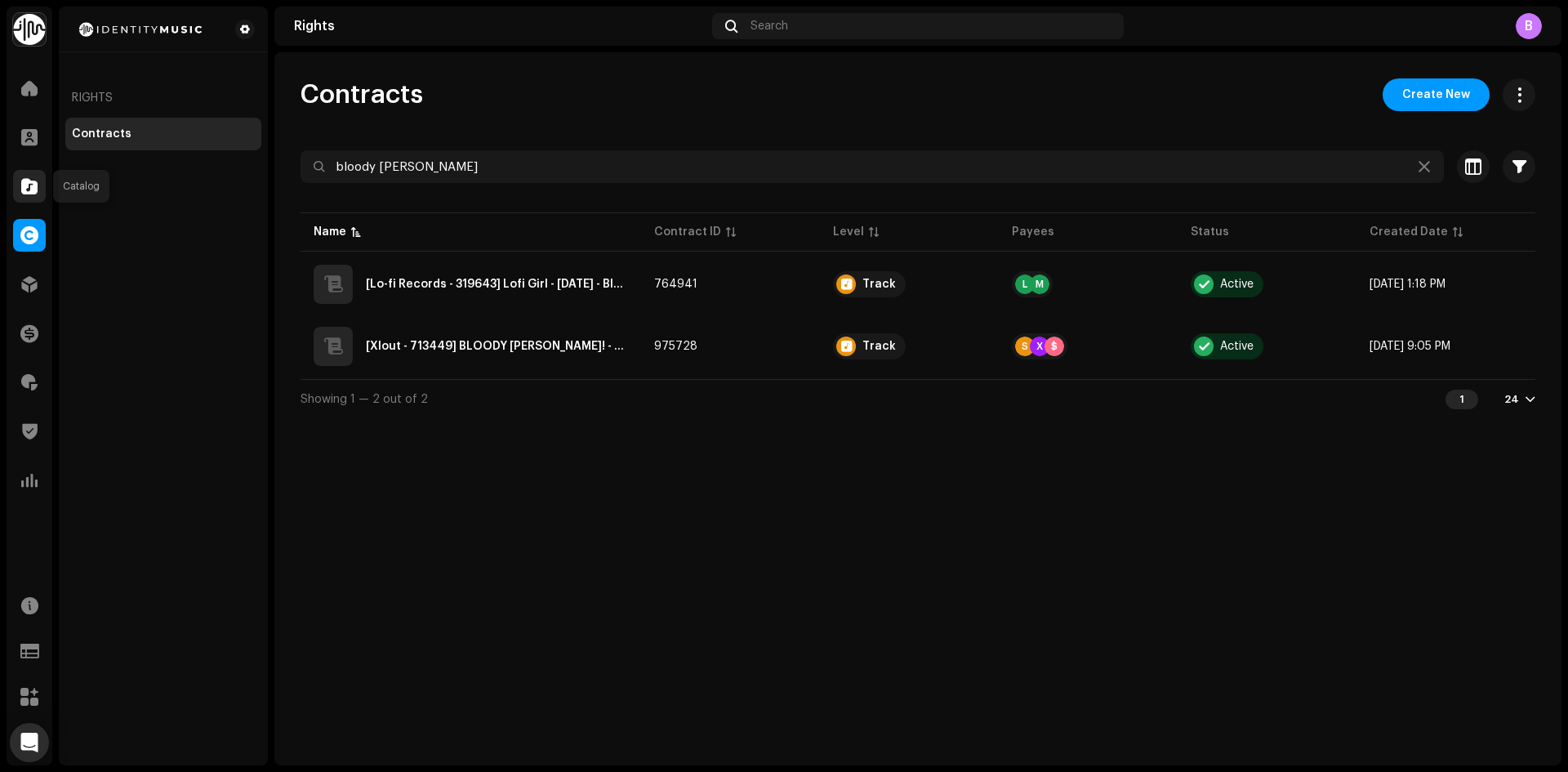
click at [19, 177] on div at bounding box center [29, 186] width 33 height 33
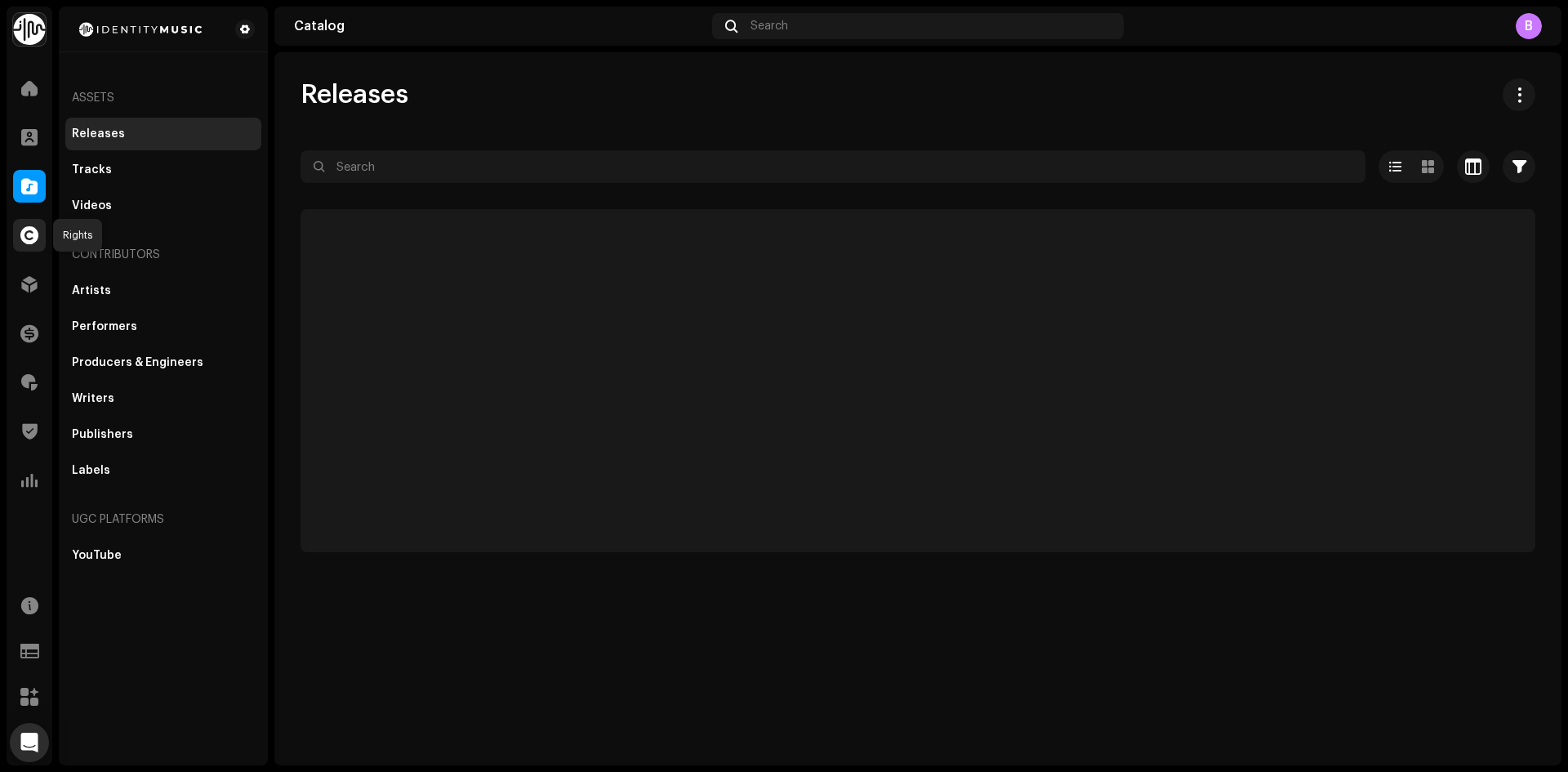
click at [27, 234] on span at bounding box center [29, 235] width 18 height 13
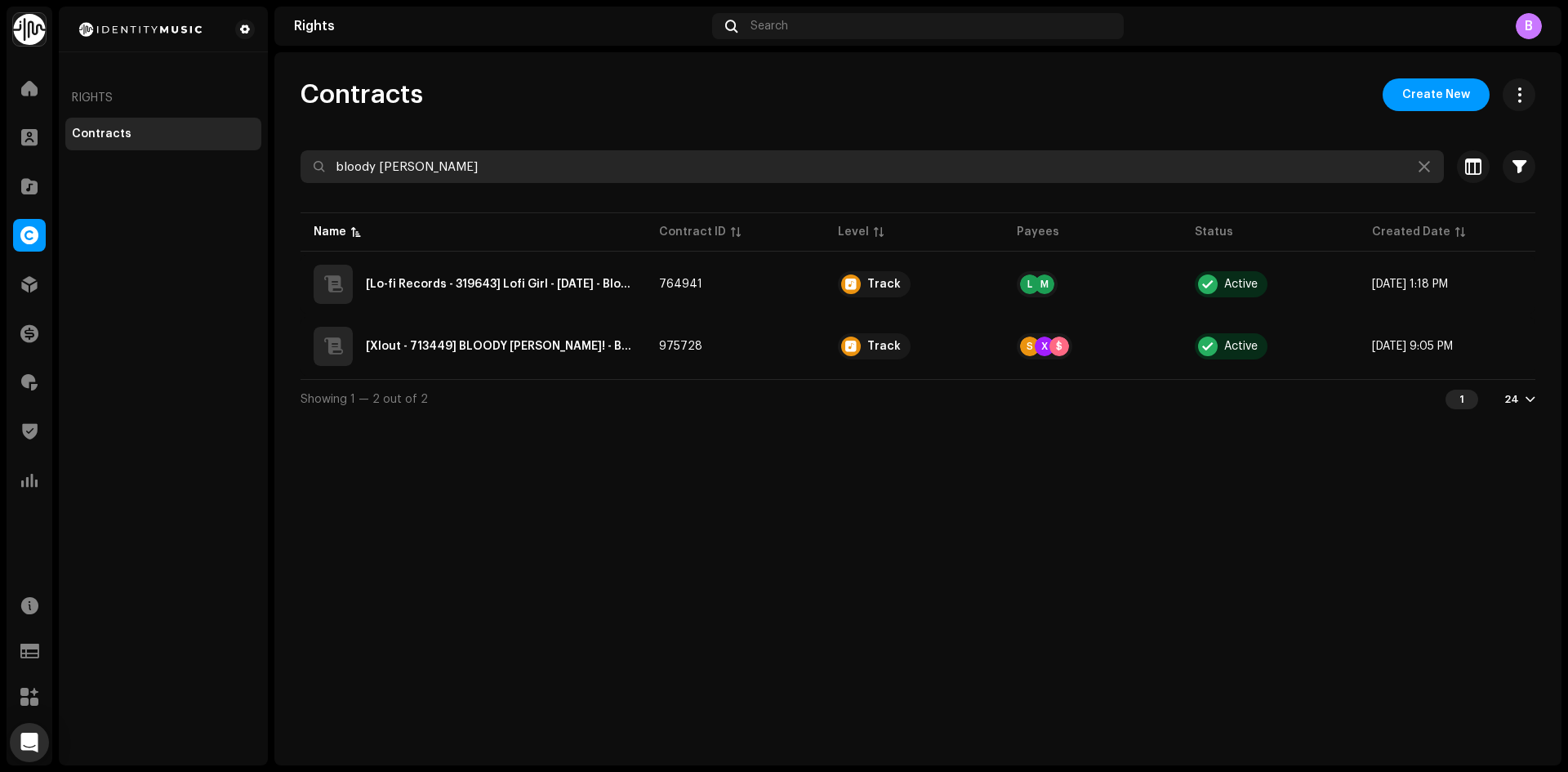
drag, startPoint x: 380, startPoint y: 149, endPoint x: 338, endPoint y: 144, distance: 42.3
click at [339, 144] on div "Contracts Create New bloody [PERSON_NAME] Selected 0 Select all Options Filters…" at bounding box center [918, 248] width 1287 height 340
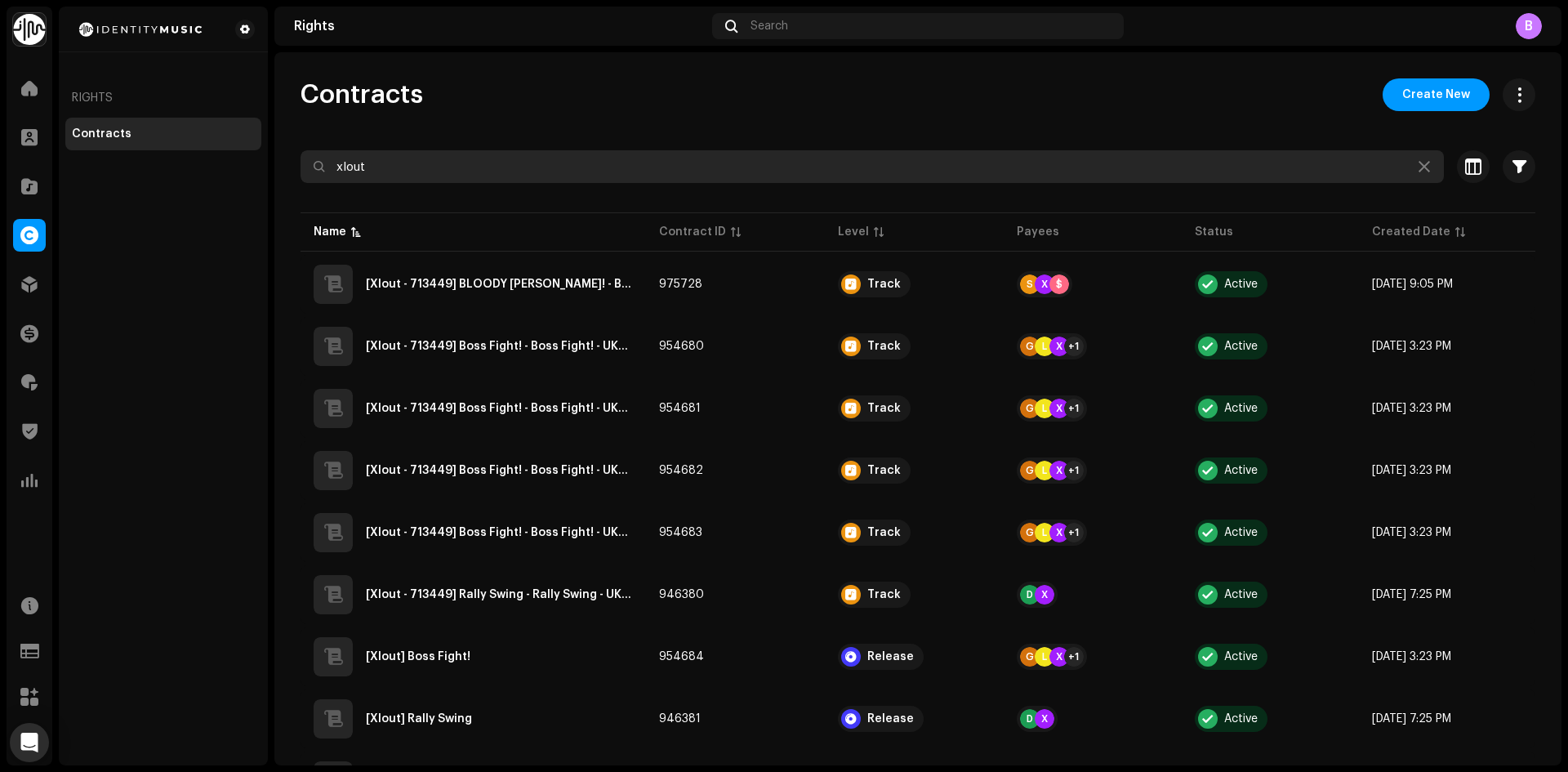
drag, startPoint x: 411, startPoint y: 180, endPoint x: 327, endPoint y: 184, distance: 84.1
click at [327, 184] on re-o-filter-bar "xlout Selected 0 Select all Options Filters Contract Level Account Artist Label…" at bounding box center [918, 180] width 1234 height 59
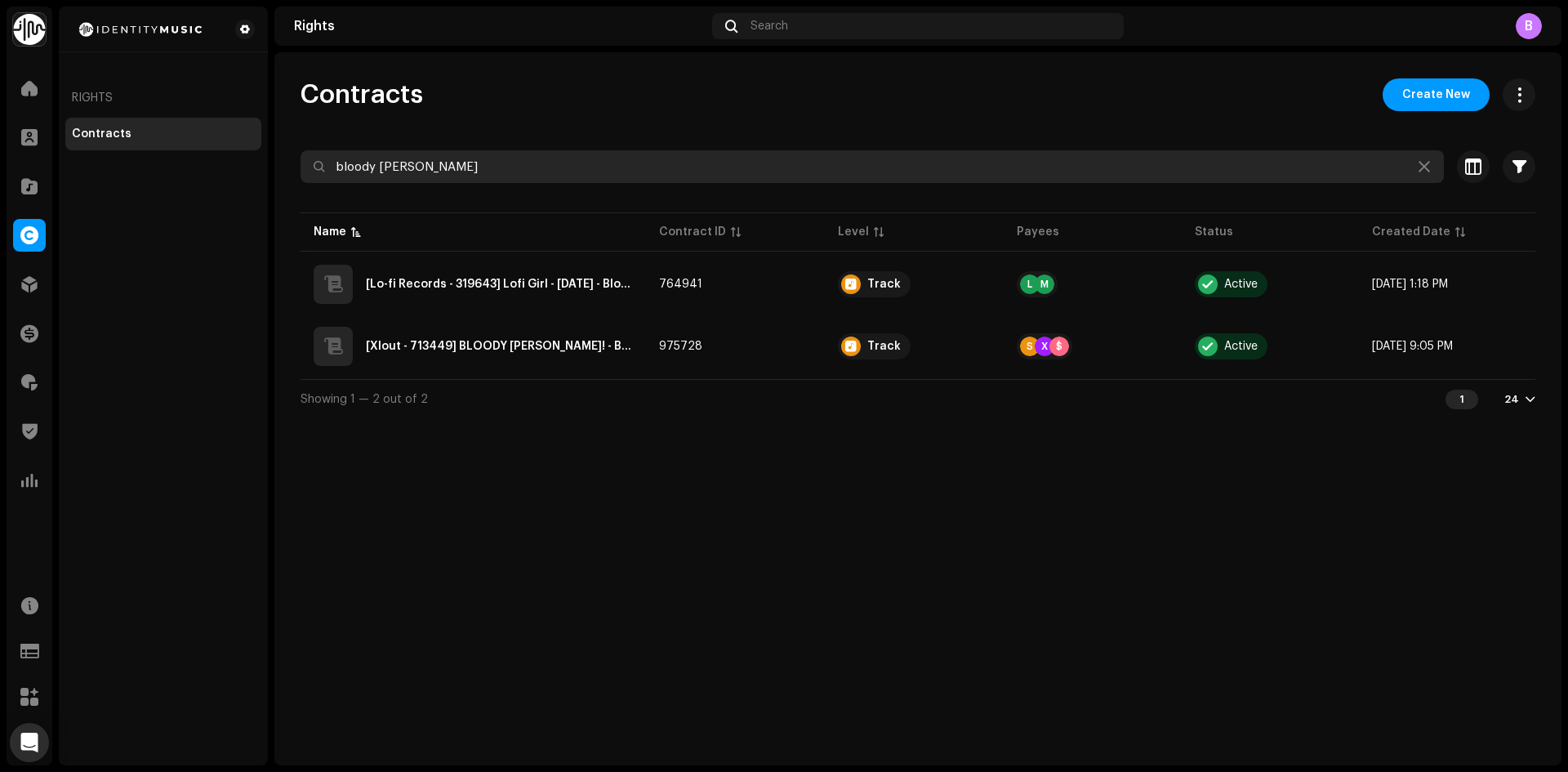
click at [562, 164] on input "bloody [PERSON_NAME]" at bounding box center [872, 166] width 1143 height 33
type input "bloody [PERSON_NAME]"
